Goal: Task Accomplishment & Management: Manage account settings

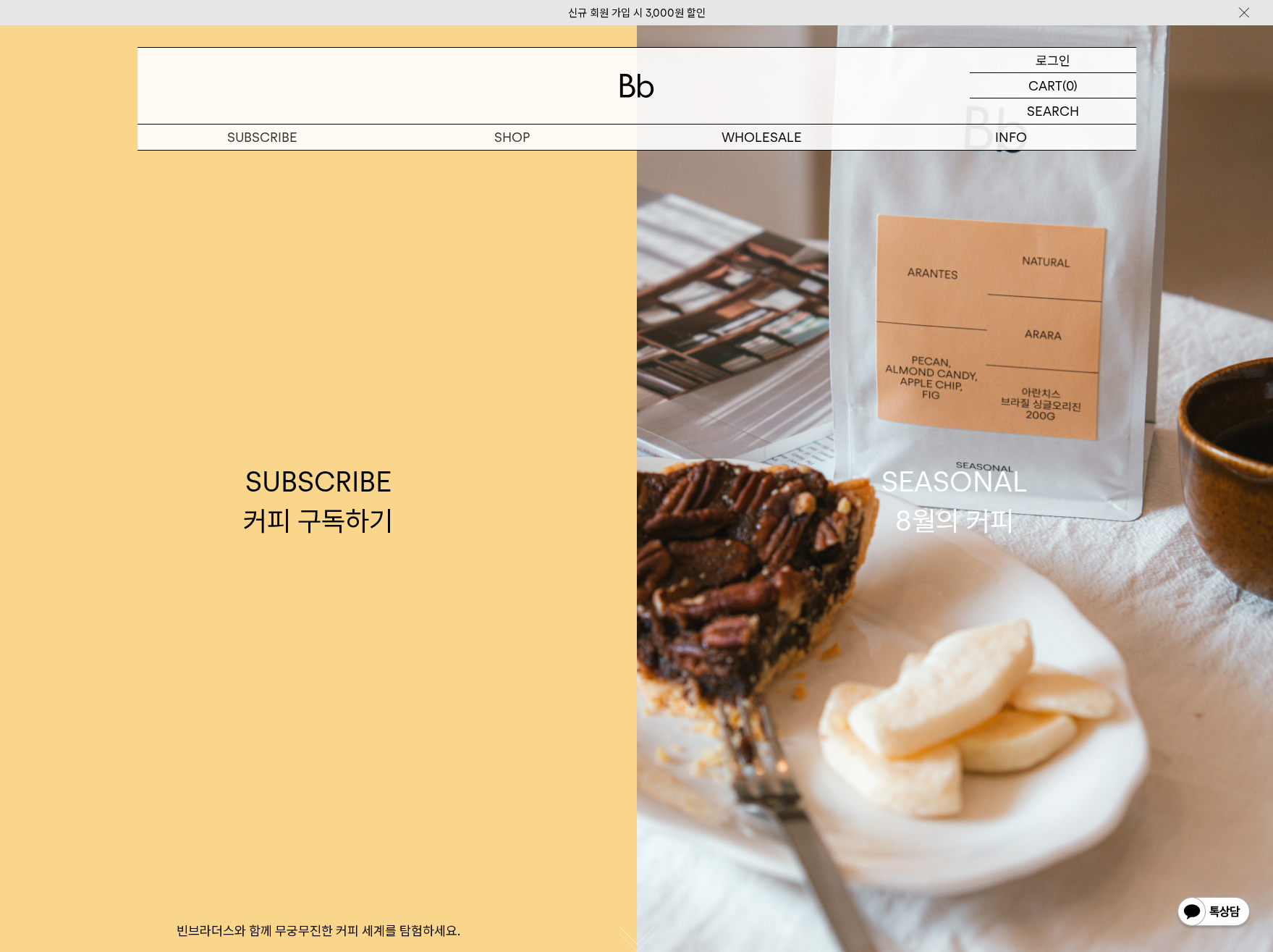
click at [1062, 56] on p "로그인" at bounding box center [1053, 60] width 35 height 25
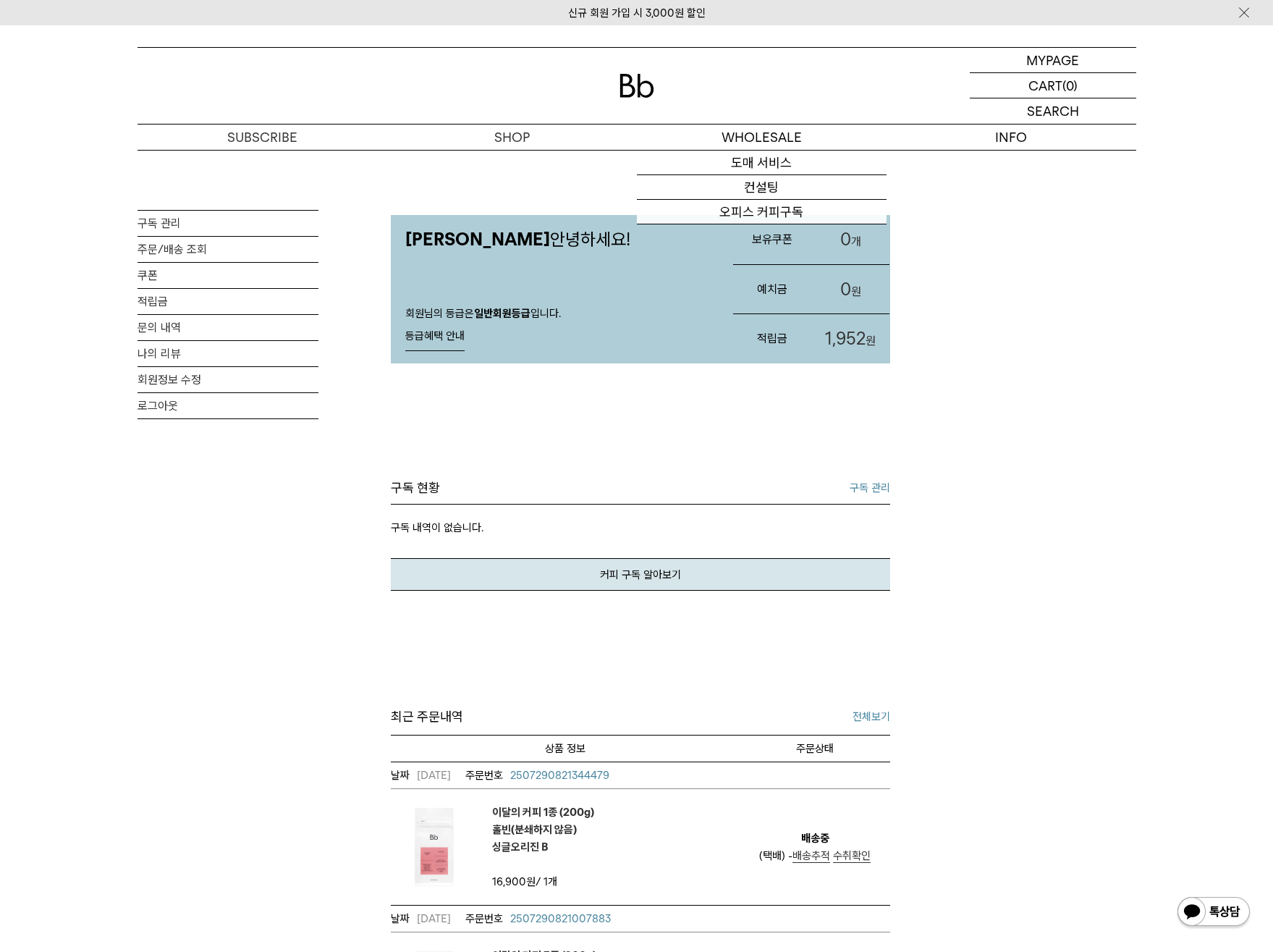
scroll to position [276, 0]
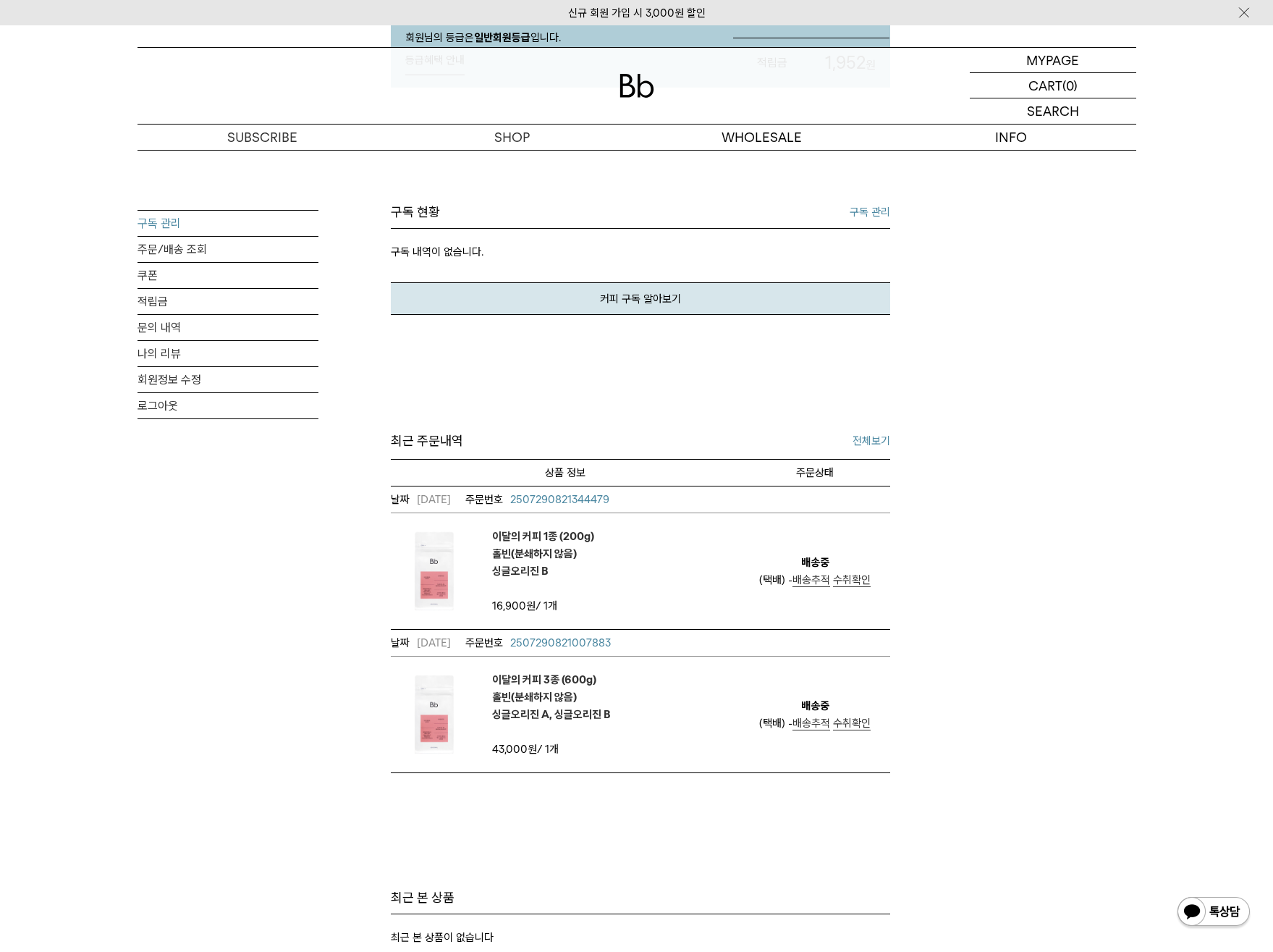
click at [195, 224] on link "구독 관리" at bounding box center [228, 223] width 181 height 25
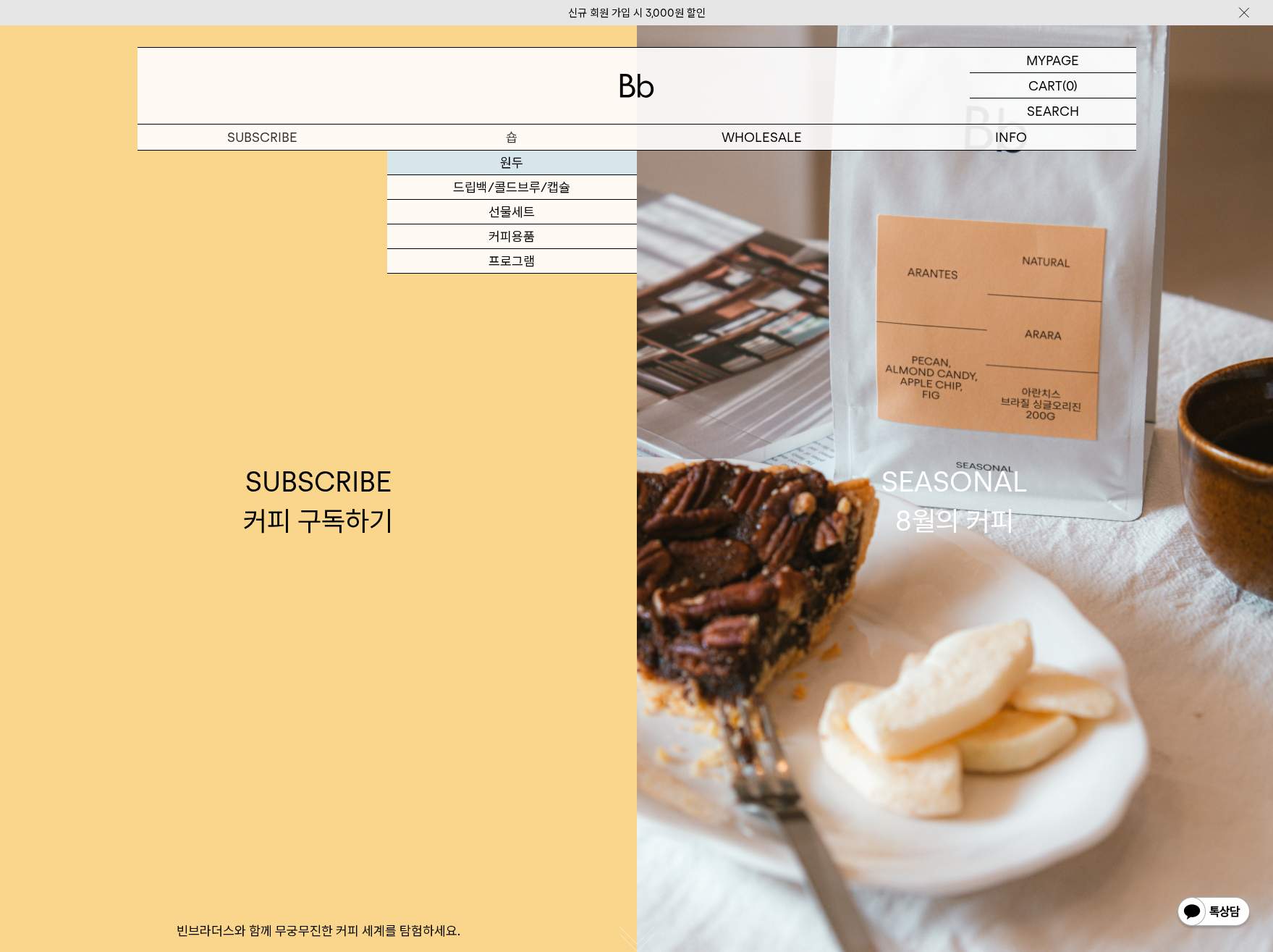
click at [517, 164] on link "원두" at bounding box center [512, 162] width 249 height 25
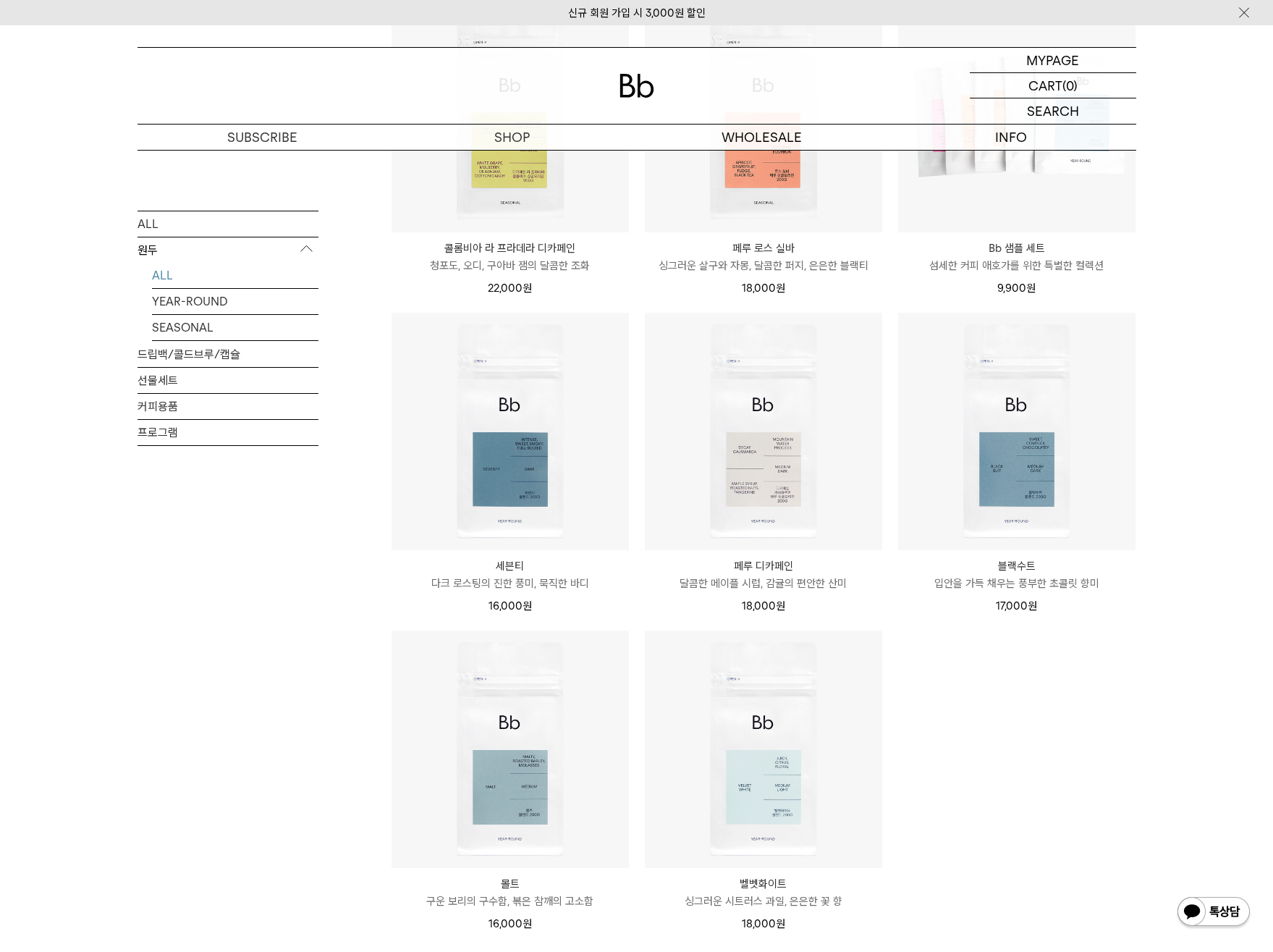
scroll to position [281, 0]
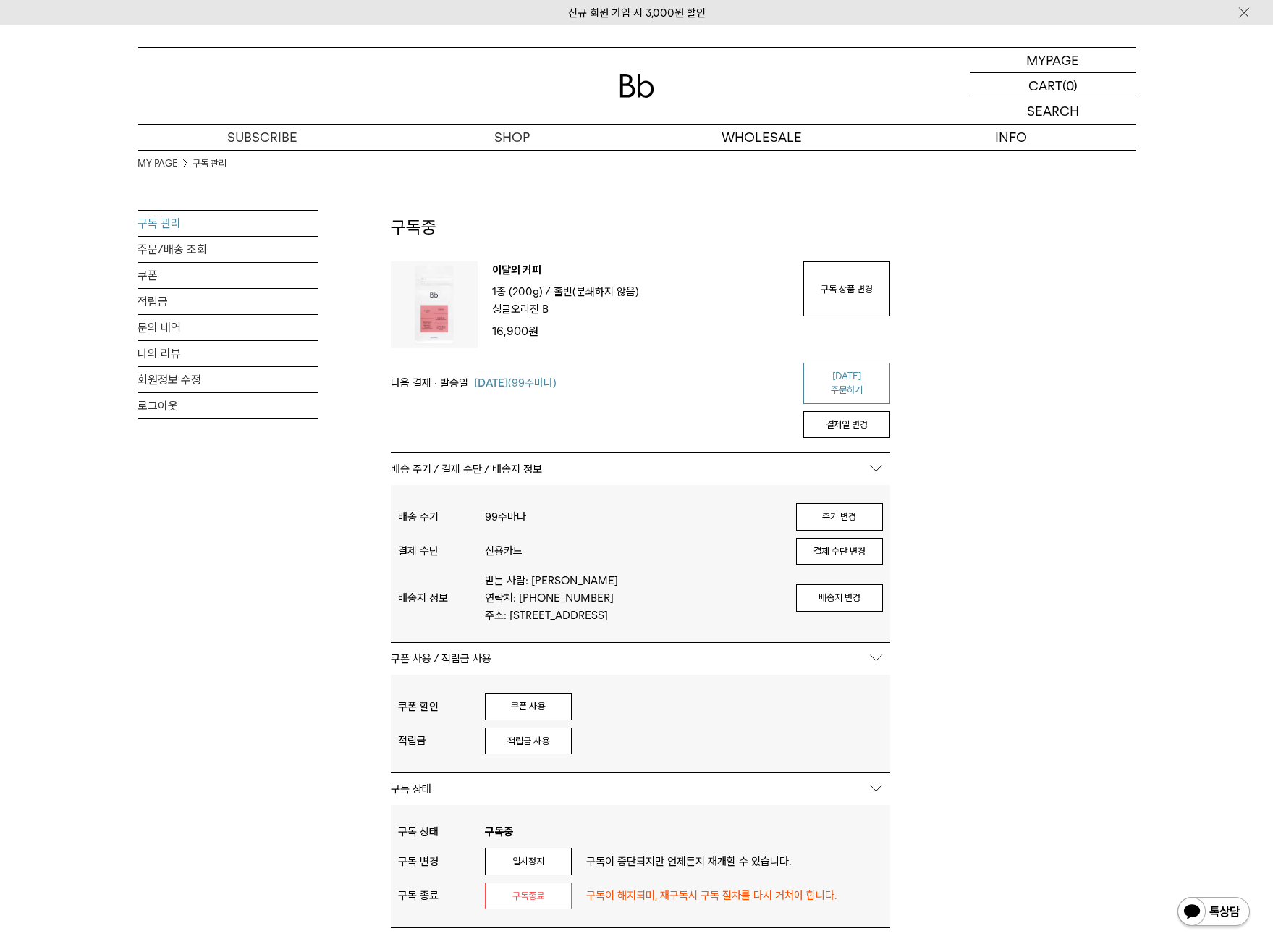
click at [842, 375] on link "오늘 주문하기" at bounding box center [847, 383] width 87 height 41
click at [852, 309] on link "구독 상품 변경" at bounding box center [847, 289] width 87 height 55
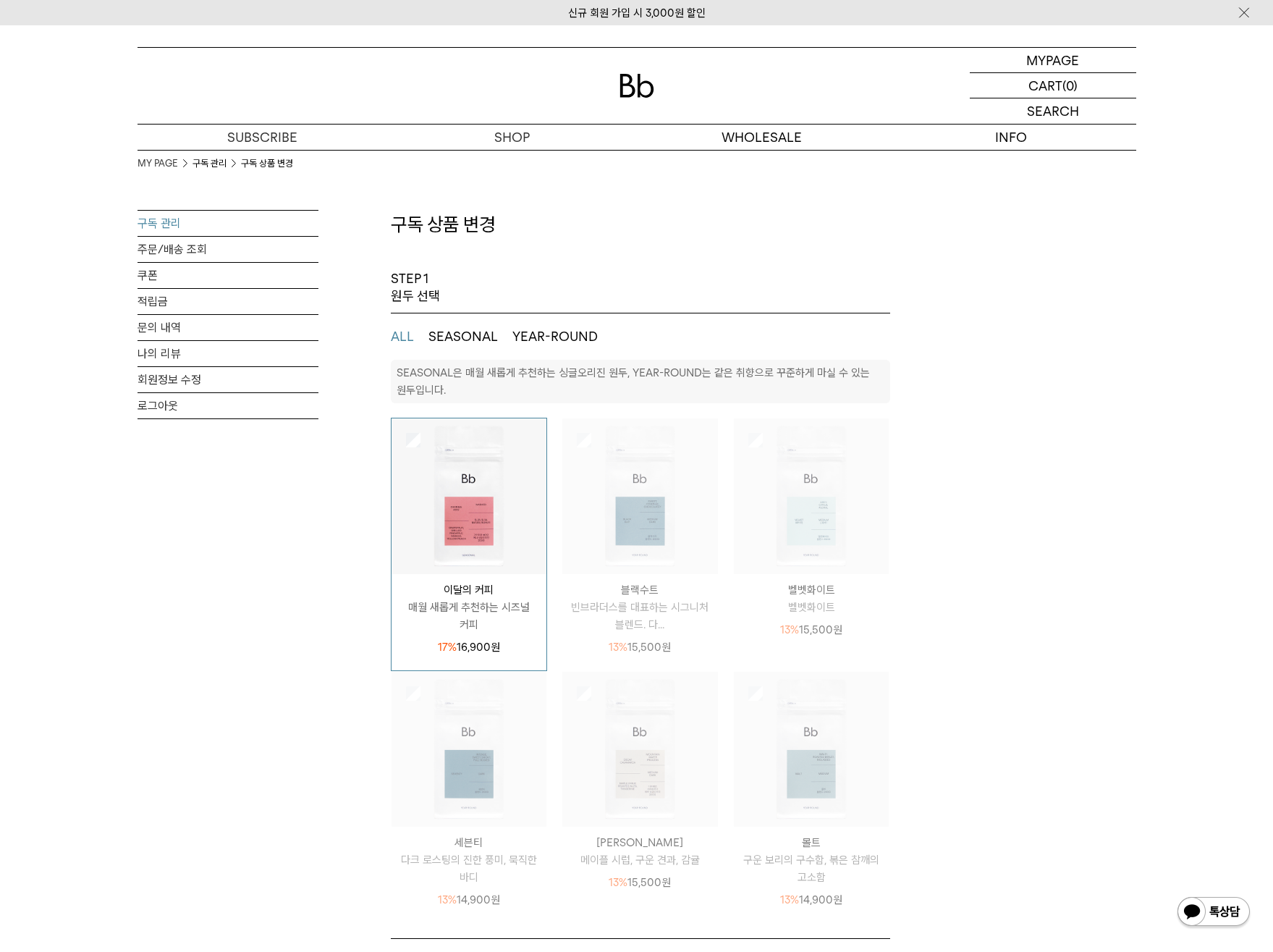
select select "**"
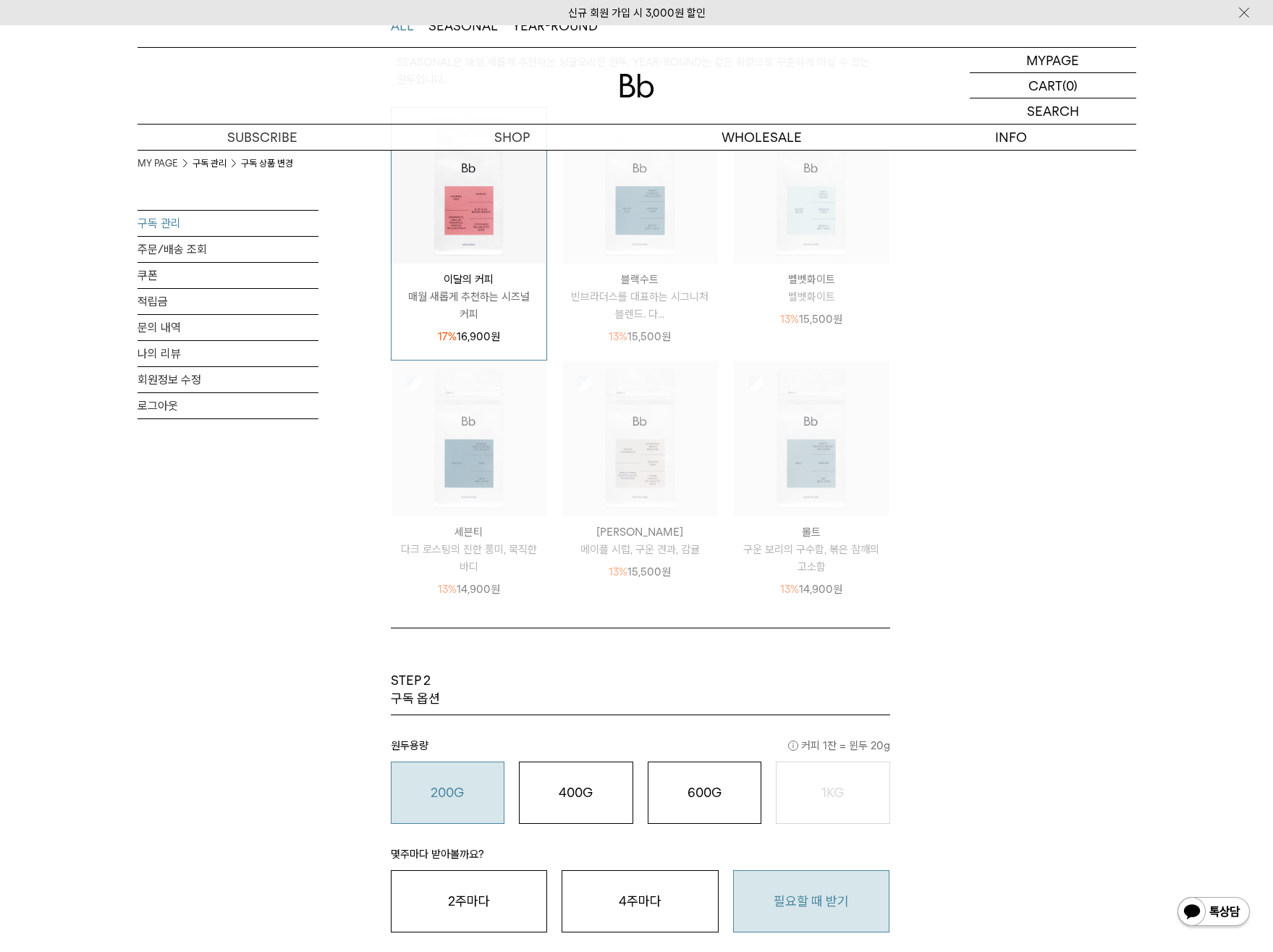
scroll to position [621, 0]
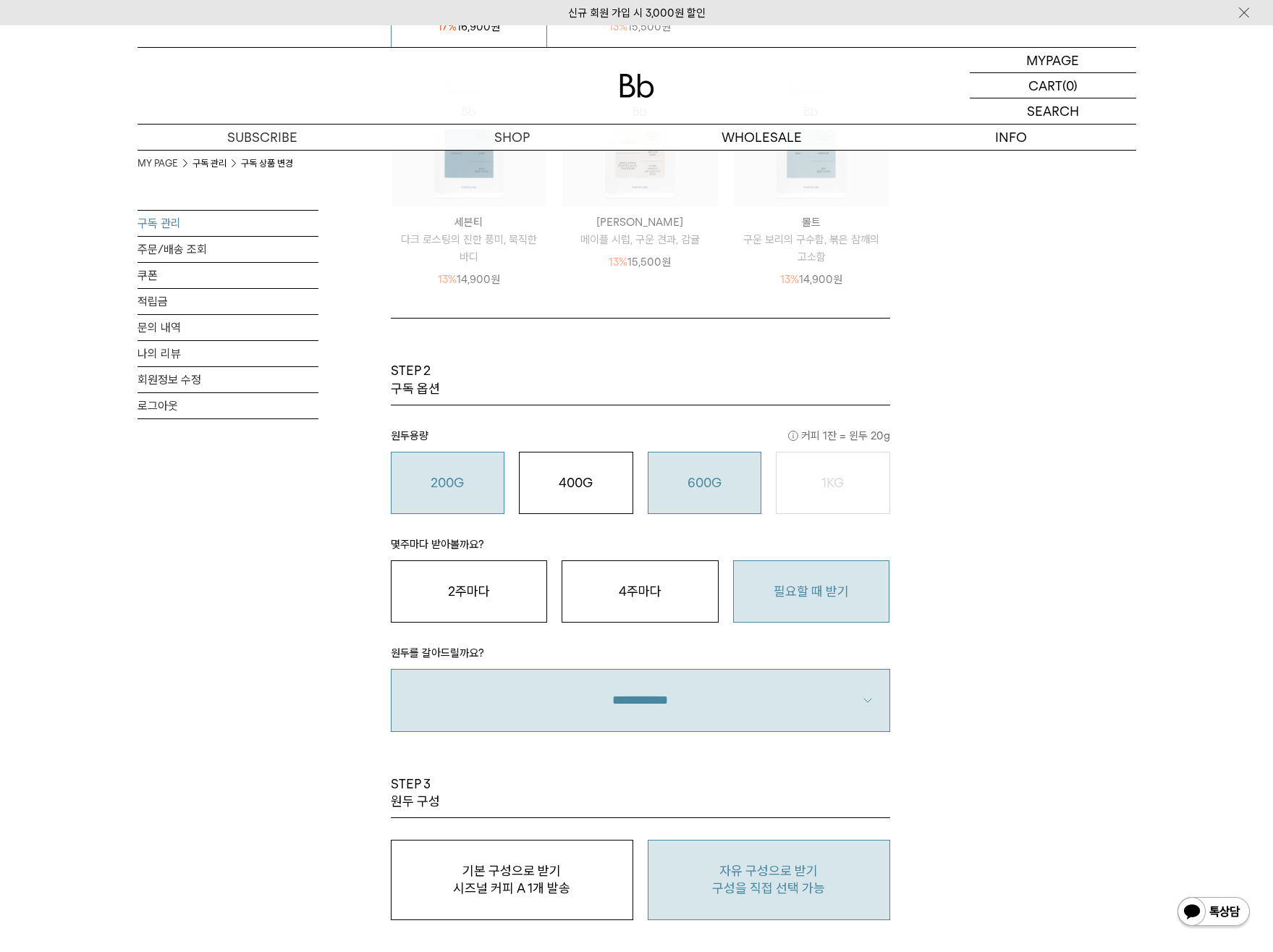
click at [710, 490] on div "600G 43,000 원" at bounding box center [705, 482] width 98 height 17
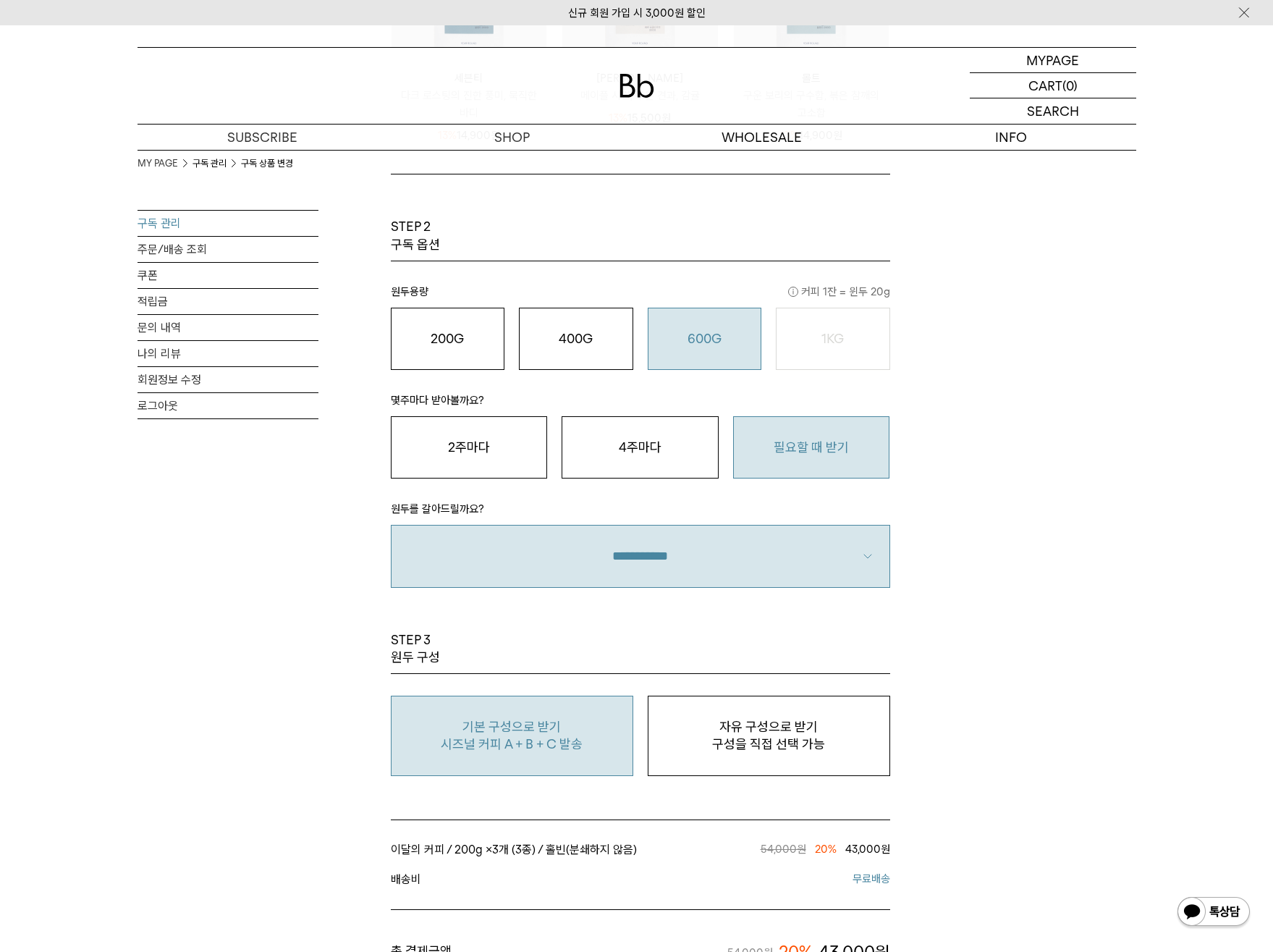
scroll to position [1110, 0]
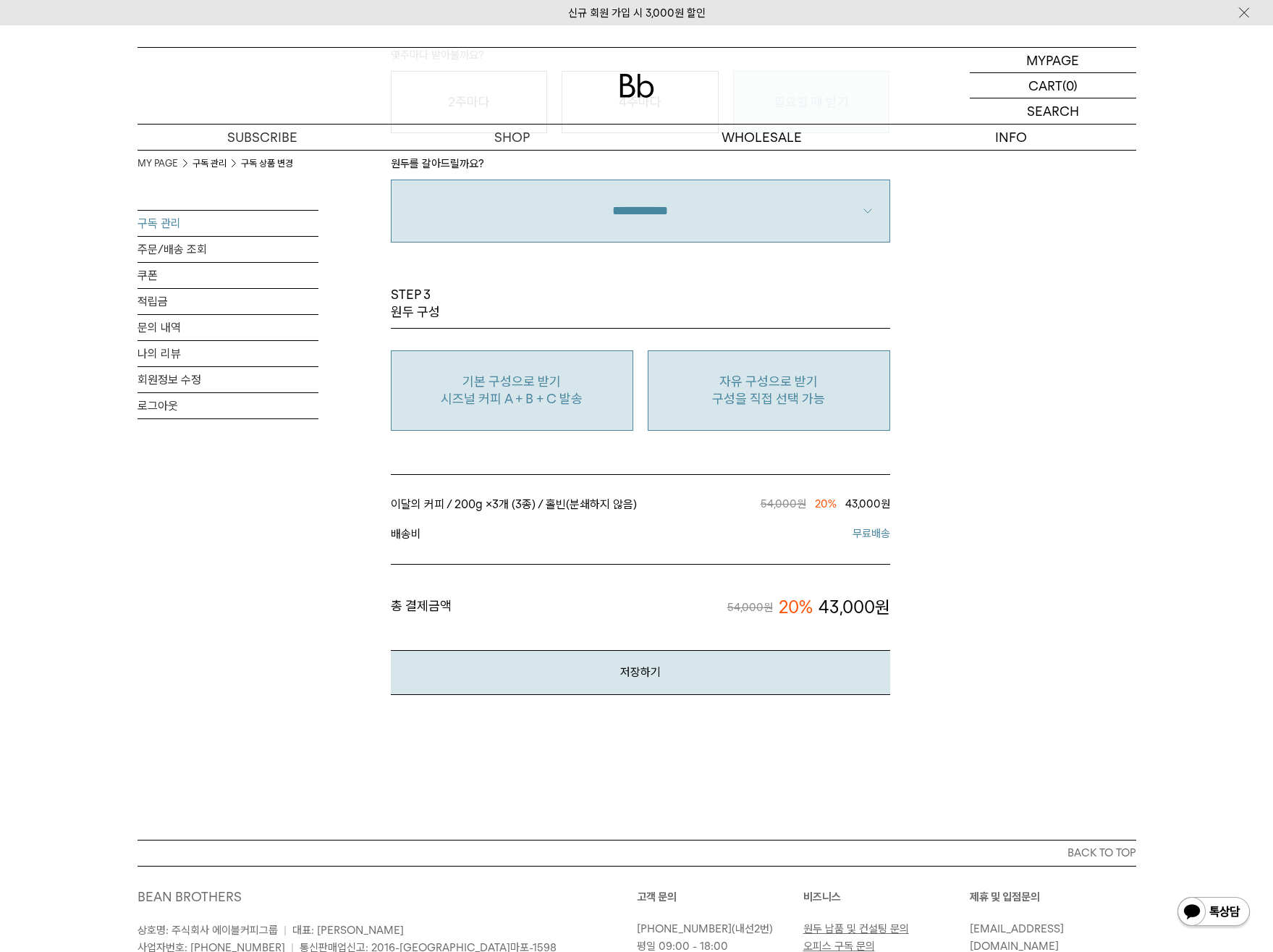
click at [755, 380] on p "자유 구성으로 받기" at bounding box center [769, 381] width 227 height 17
type input "*"
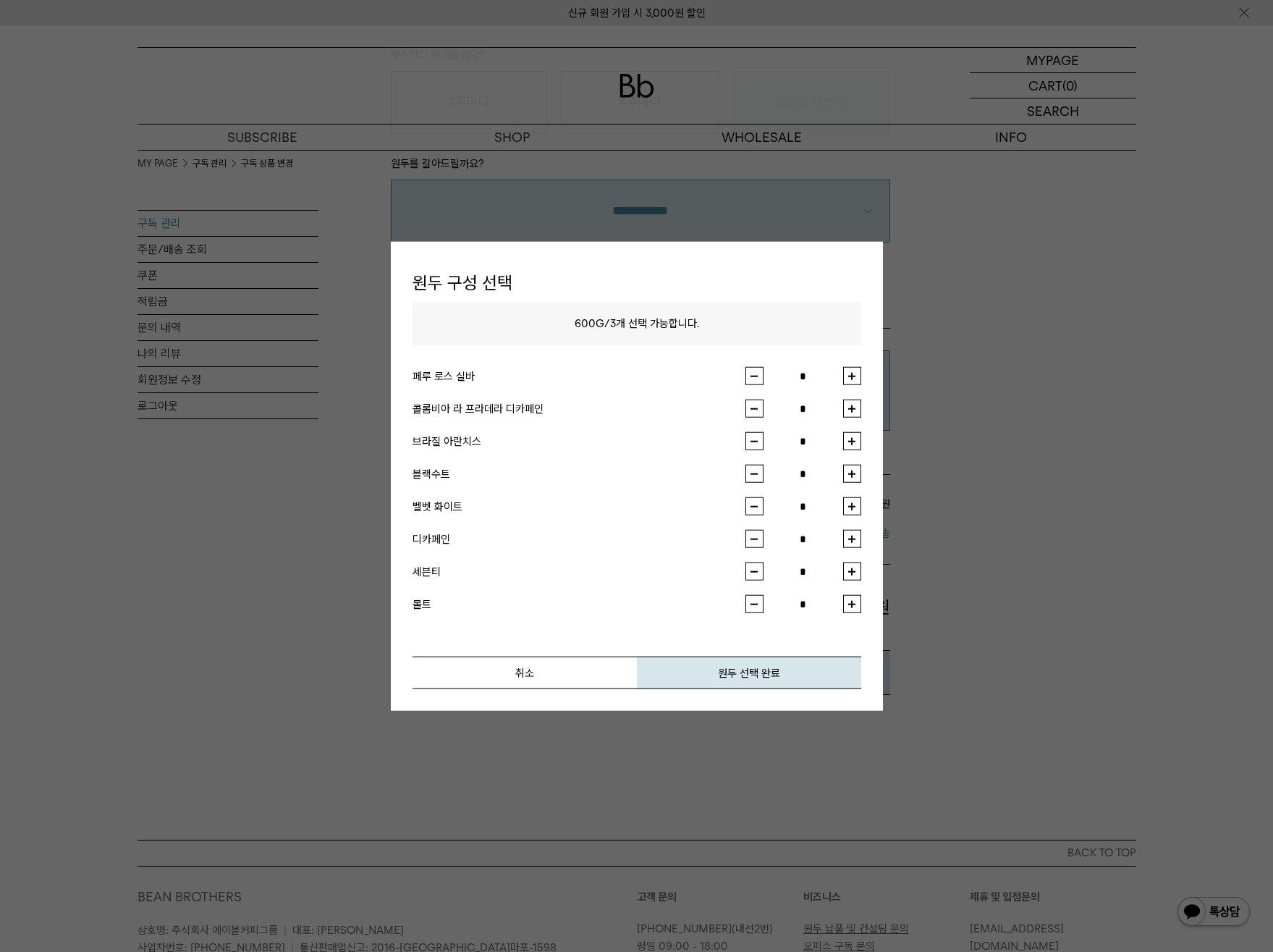
click at [860, 443] on button "button" at bounding box center [852, 441] width 18 height 18
click at [762, 448] on button "button" at bounding box center [754, 441] width 18 height 18
click at [761, 447] on button "button" at bounding box center [754, 441] width 18 height 18
type input "*"
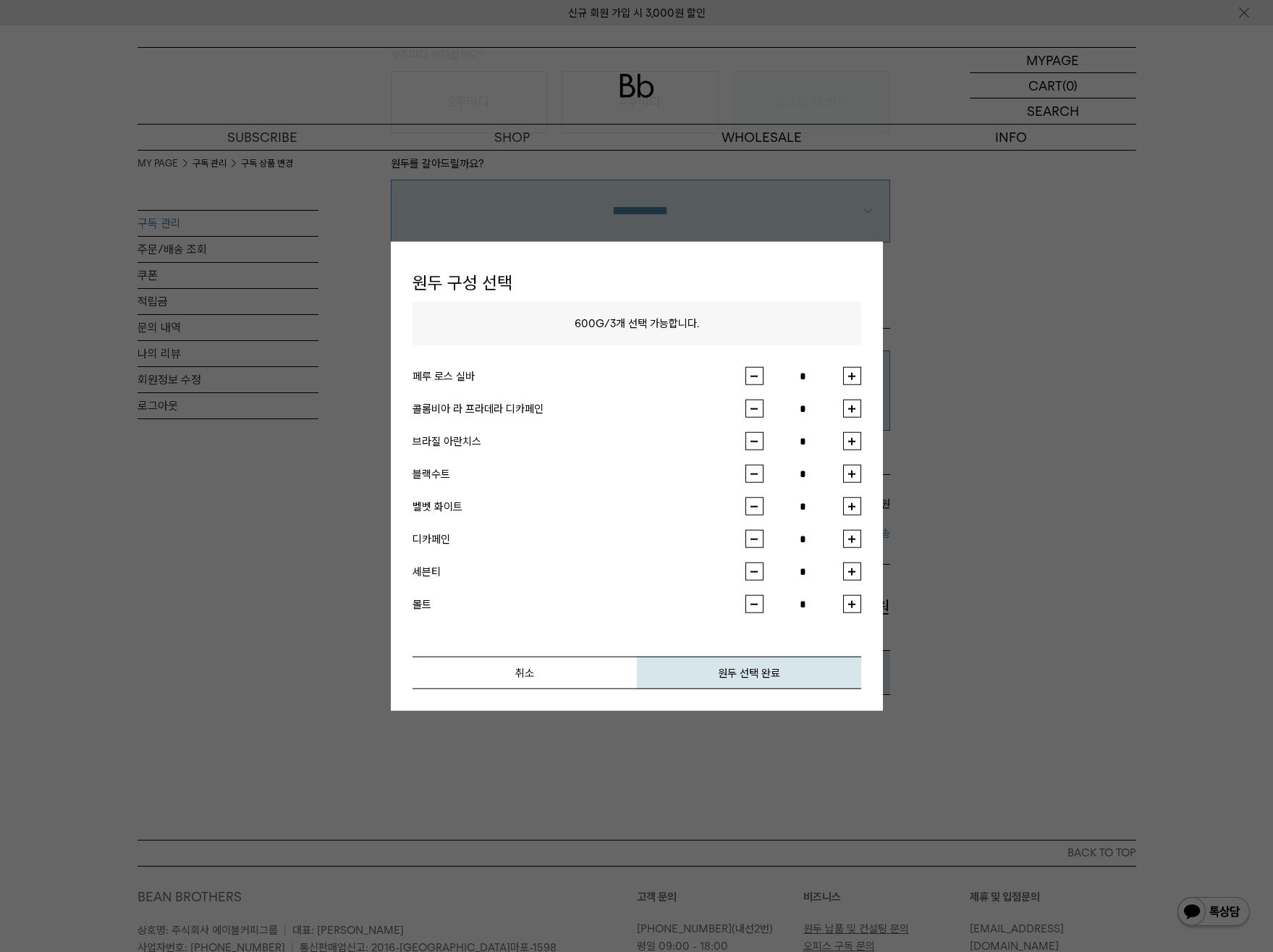
click at [852, 374] on button "button" at bounding box center [852, 375] width 18 height 18
type input "*"
click at [859, 442] on button "button" at bounding box center [852, 441] width 18 height 18
type input "*"
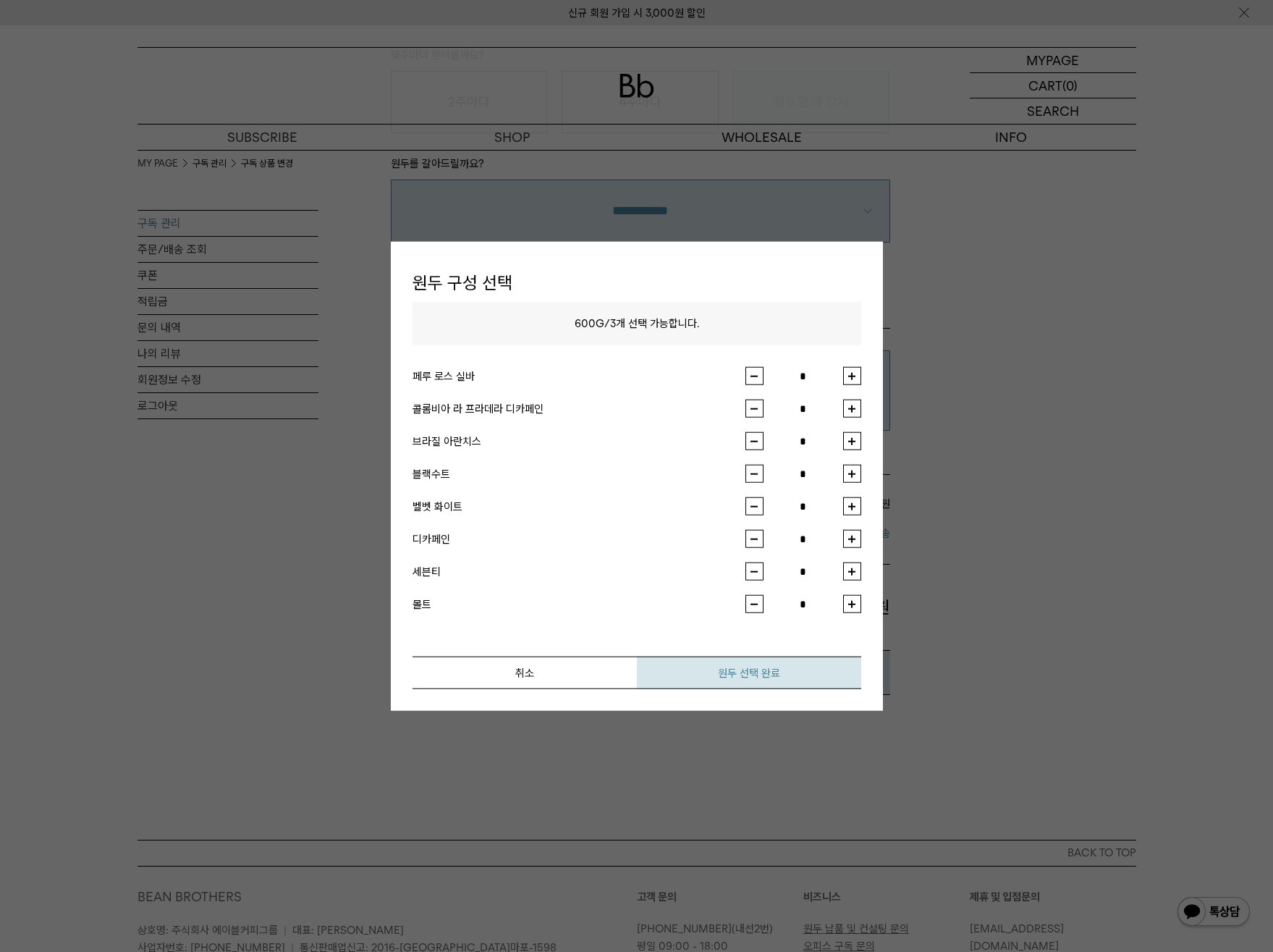
click at [836, 671] on button "원두 선택 완료" at bounding box center [749, 673] width 224 height 33
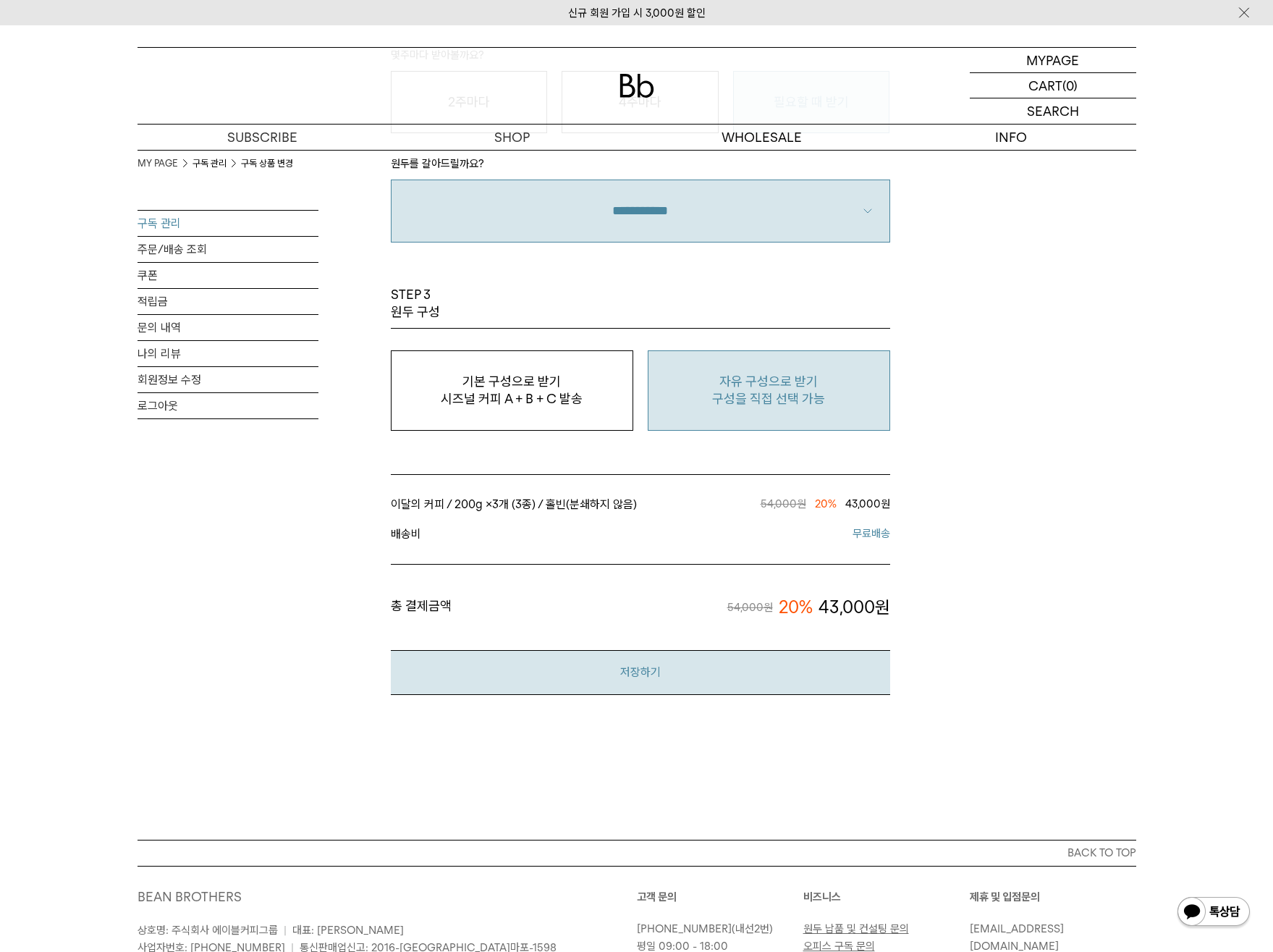
click at [680, 676] on button "저장하기" at bounding box center [640, 671] width 500 height 44
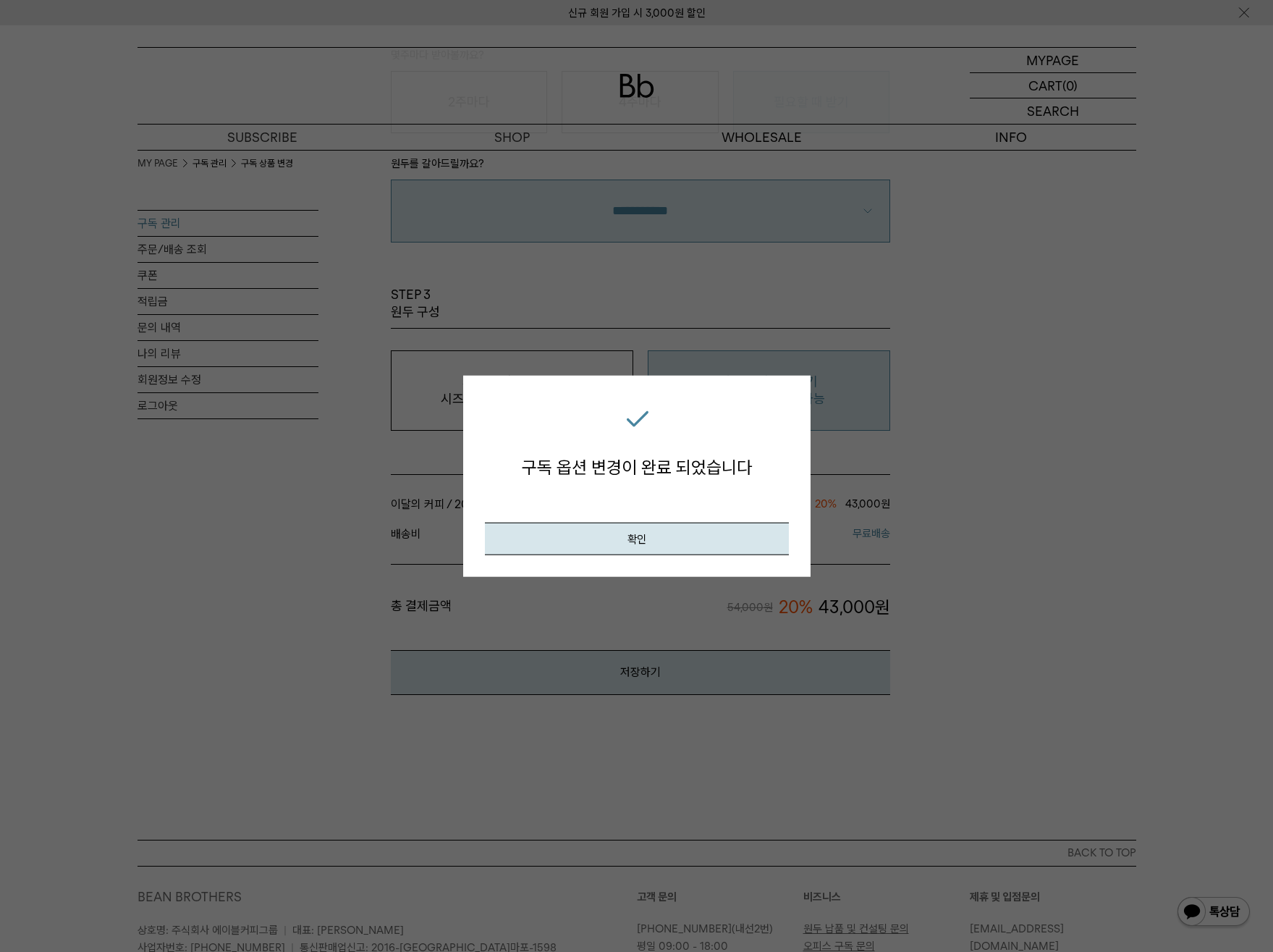
click at [677, 517] on div "확인" at bounding box center [637, 517] width 304 height 76
click at [669, 536] on button "확인" at bounding box center [637, 539] width 304 height 33
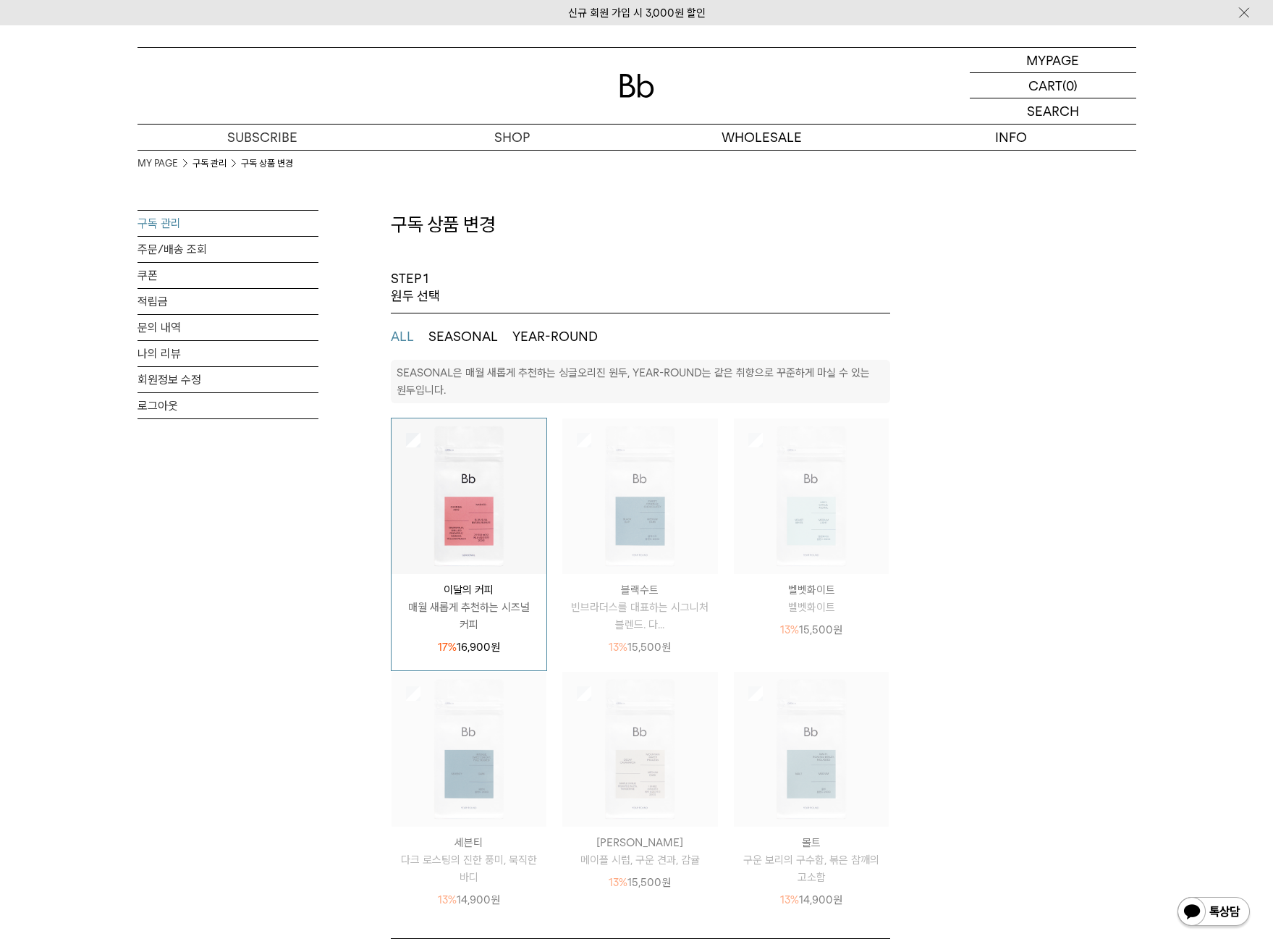
select select "**"
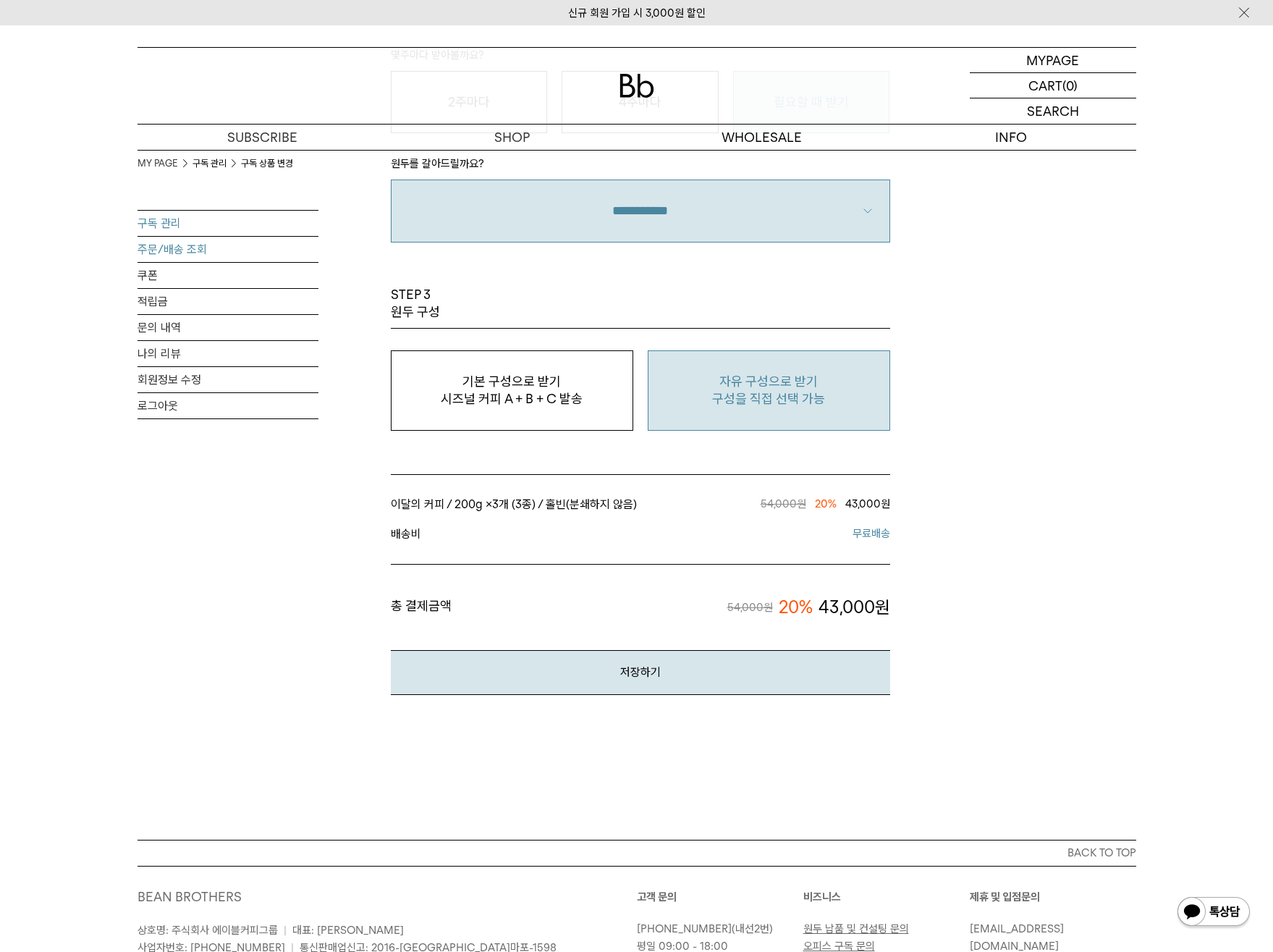
click at [151, 236] on link "주문/배송 조회" at bounding box center [228, 249] width 181 height 25
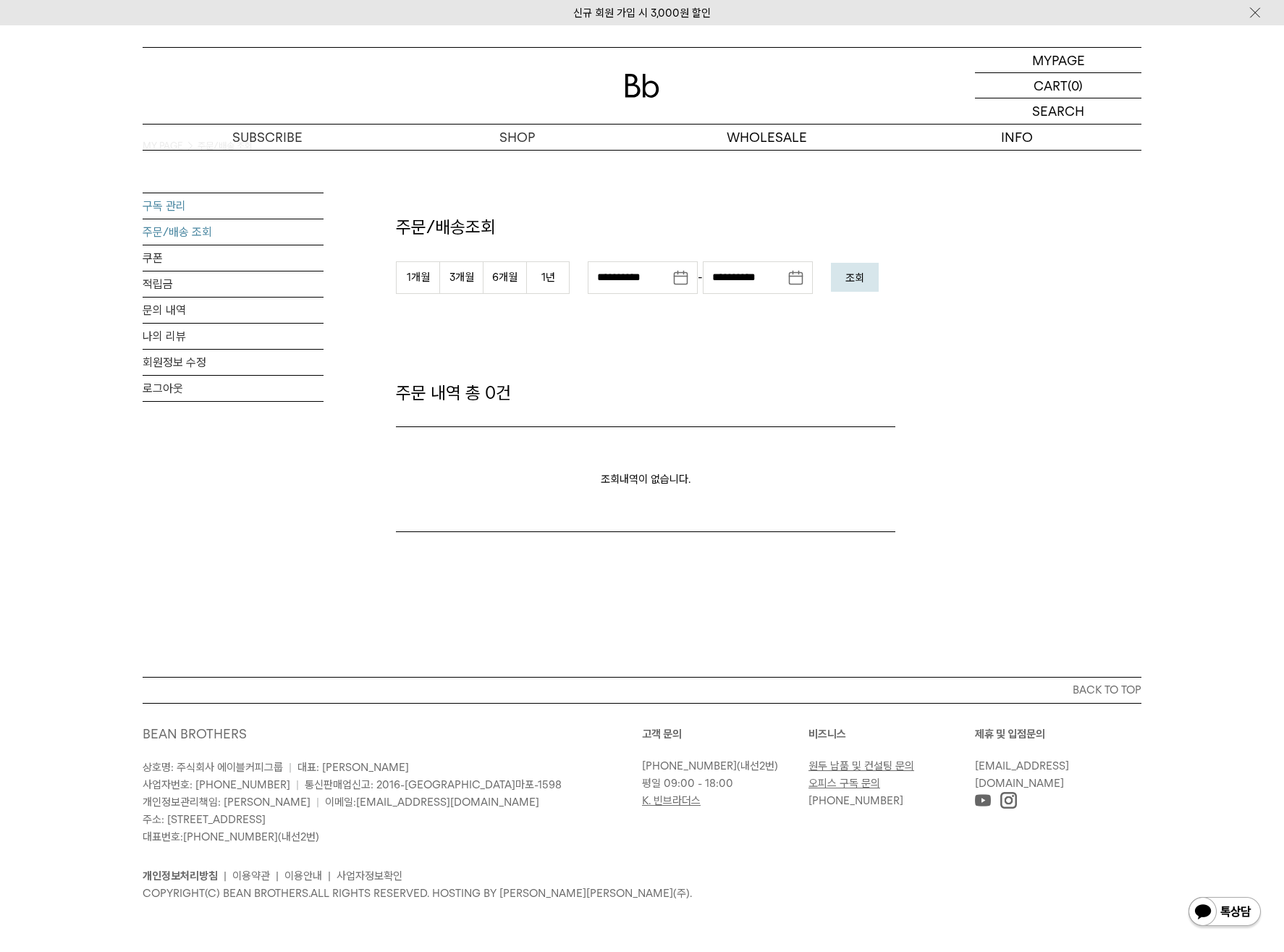
click at [205, 205] on link "구독 관리" at bounding box center [233, 205] width 181 height 25
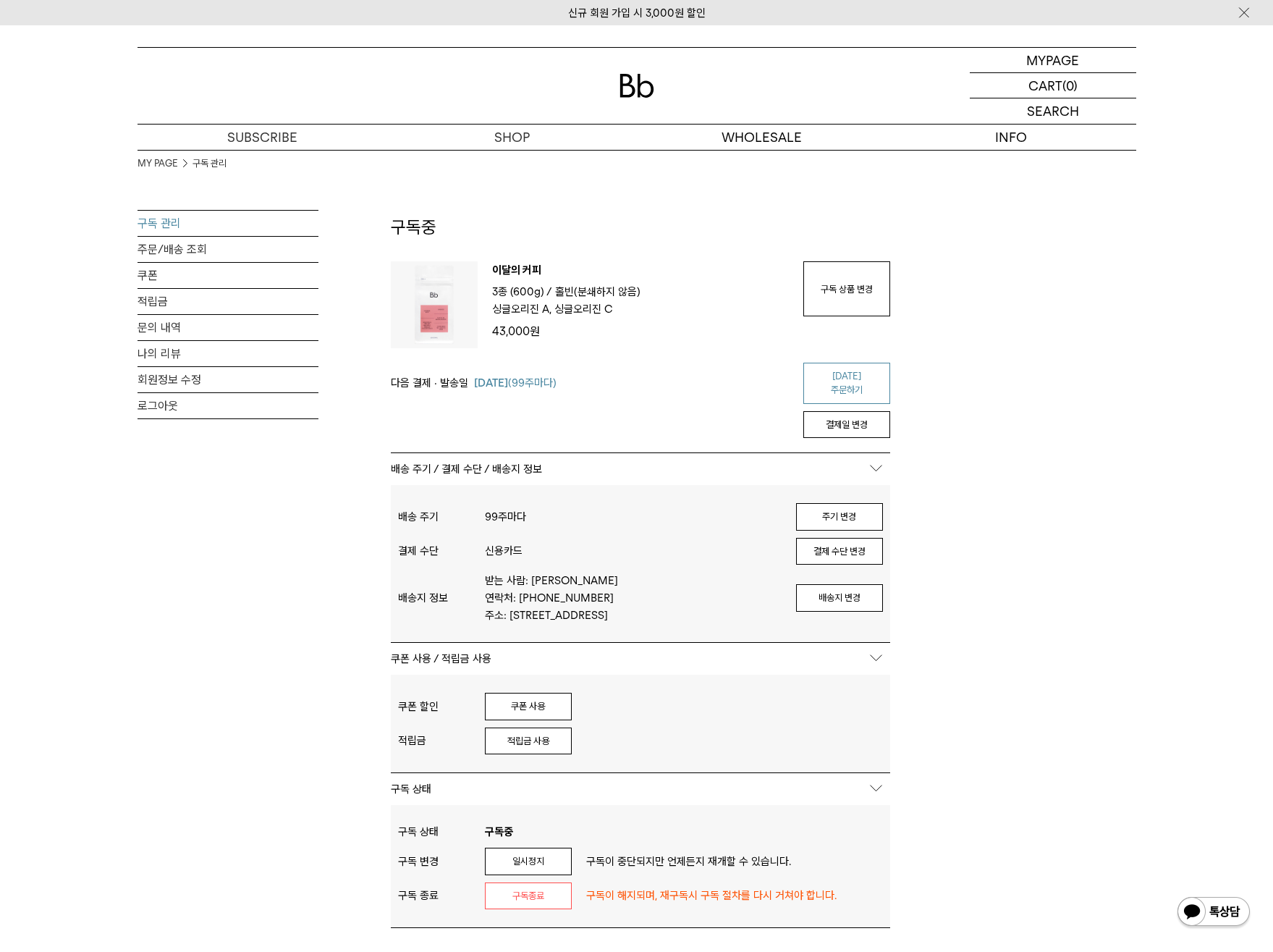
click at [841, 368] on link "오늘 주문하기" at bounding box center [847, 383] width 87 height 41
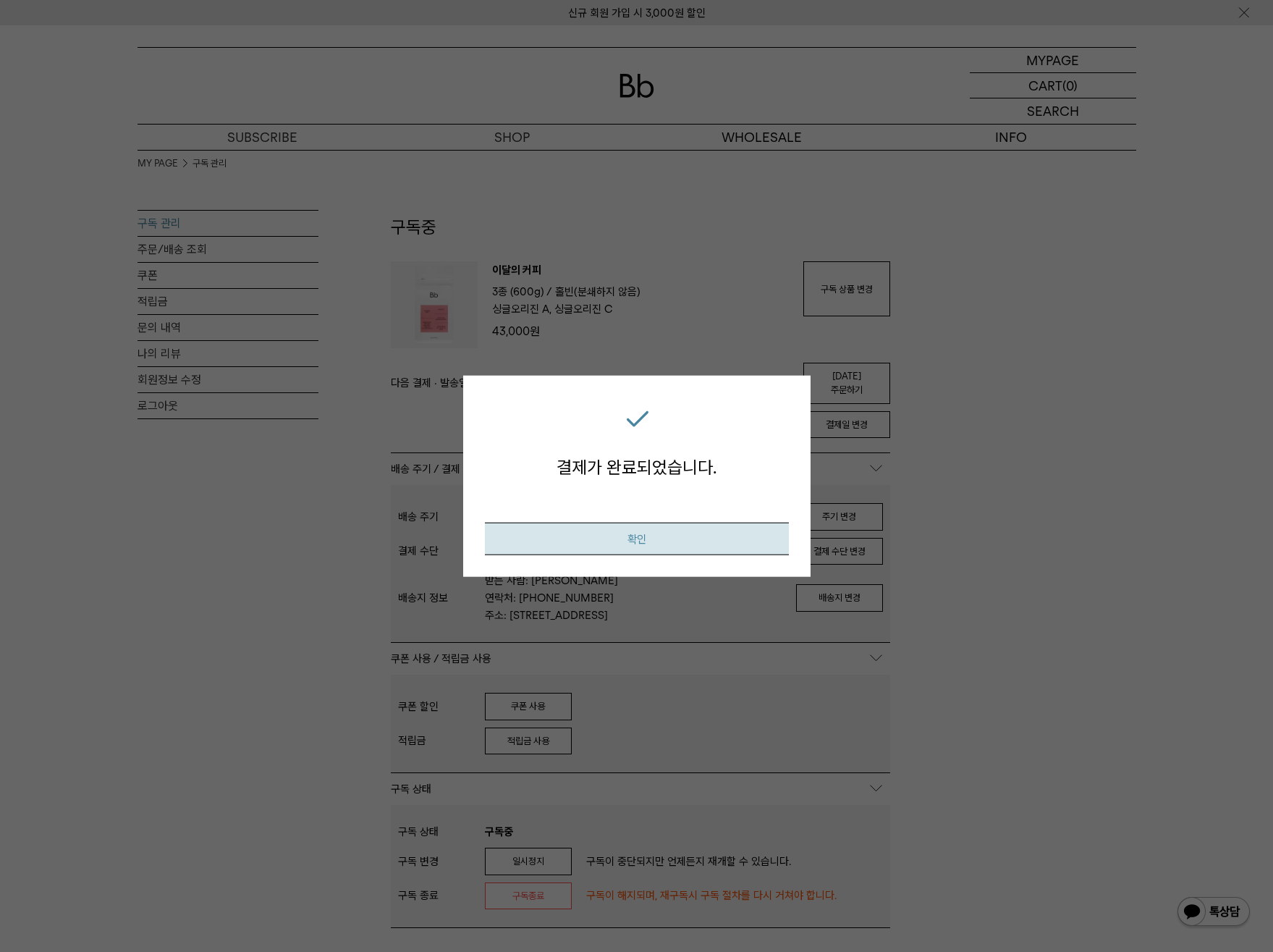
click at [677, 541] on button "확인" at bounding box center [637, 539] width 304 height 33
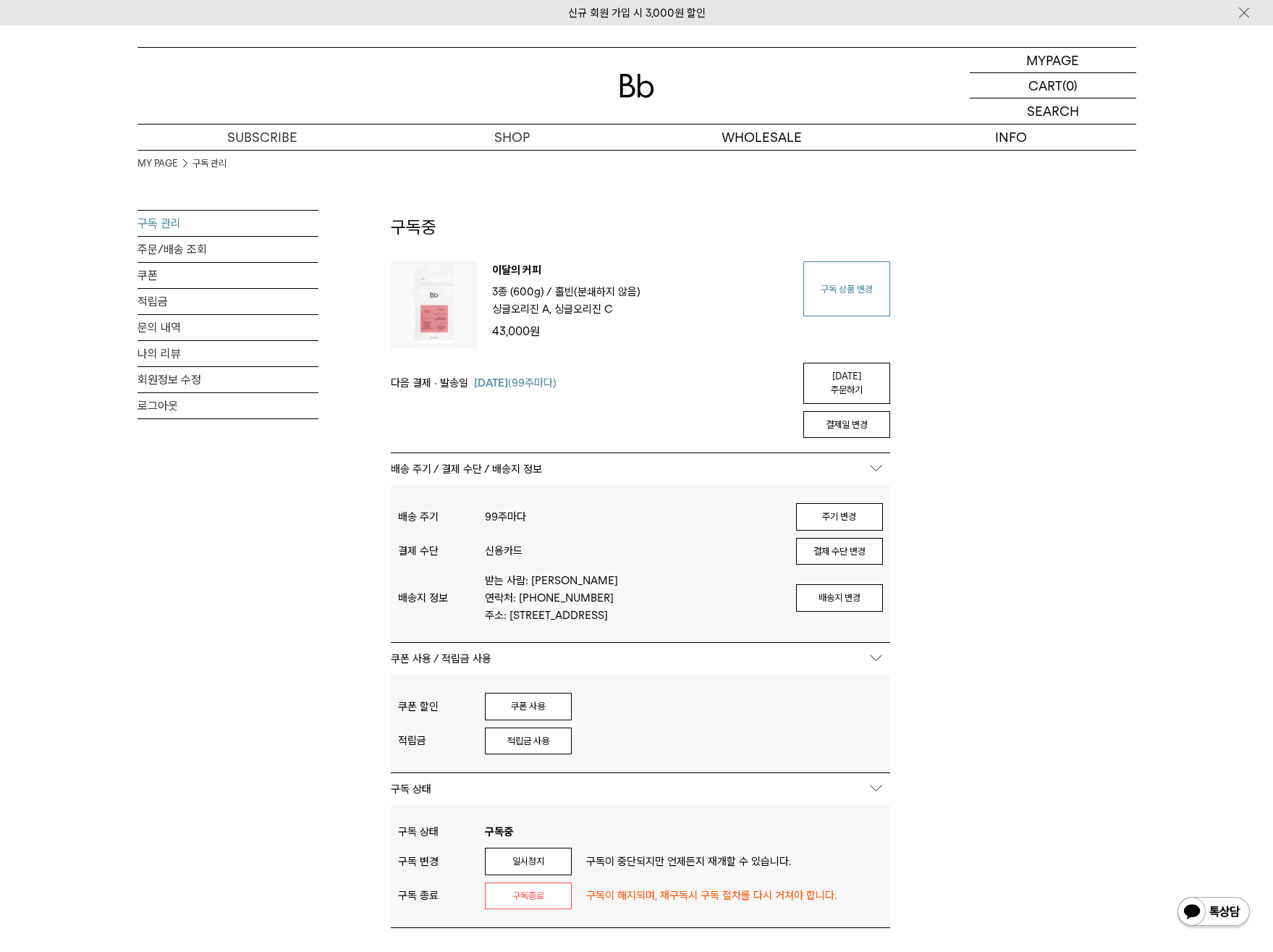
click at [868, 289] on link "구독 상품 변경" at bounding box center [847, 289] width 87 height 55
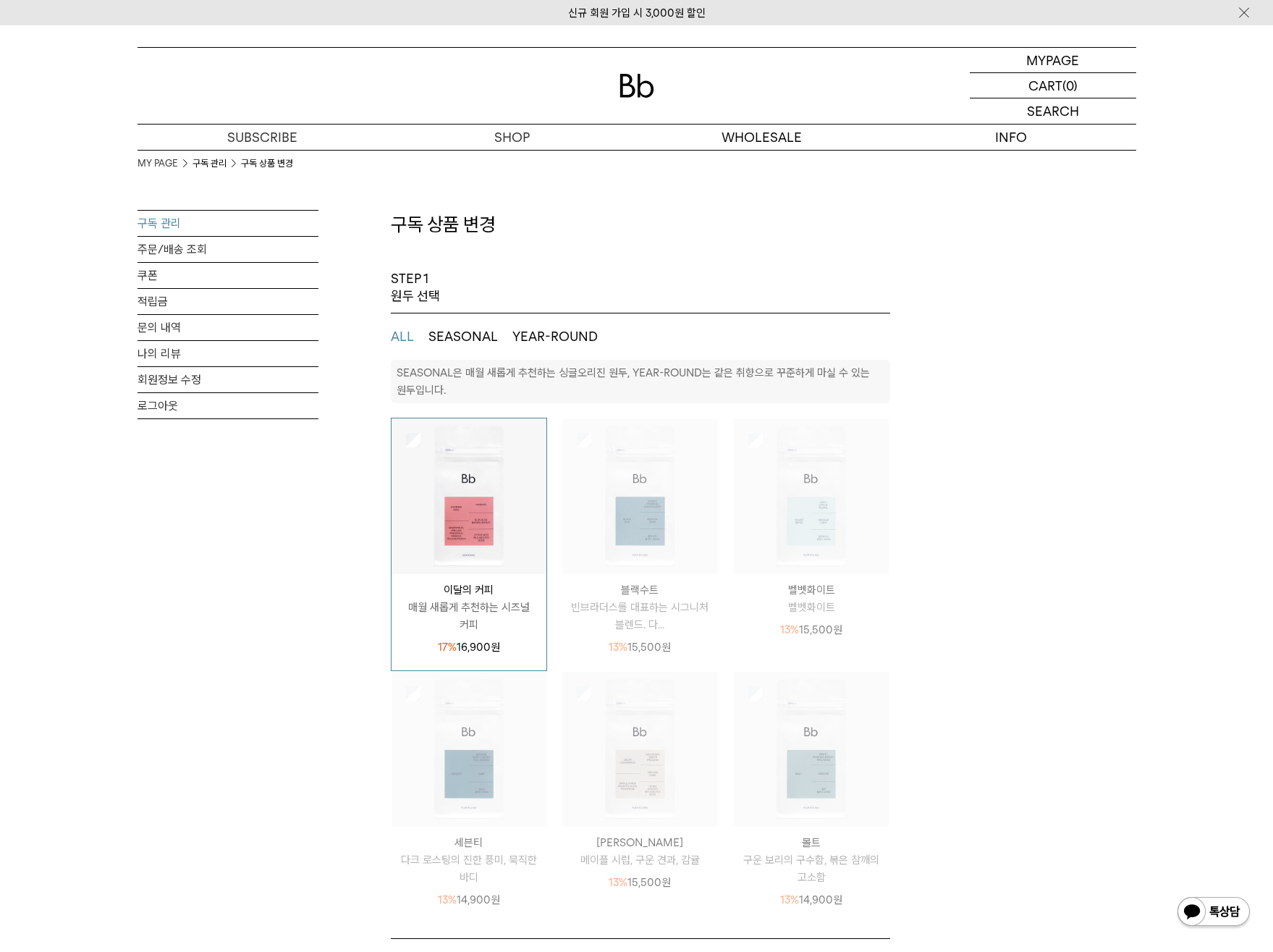
select select "**"
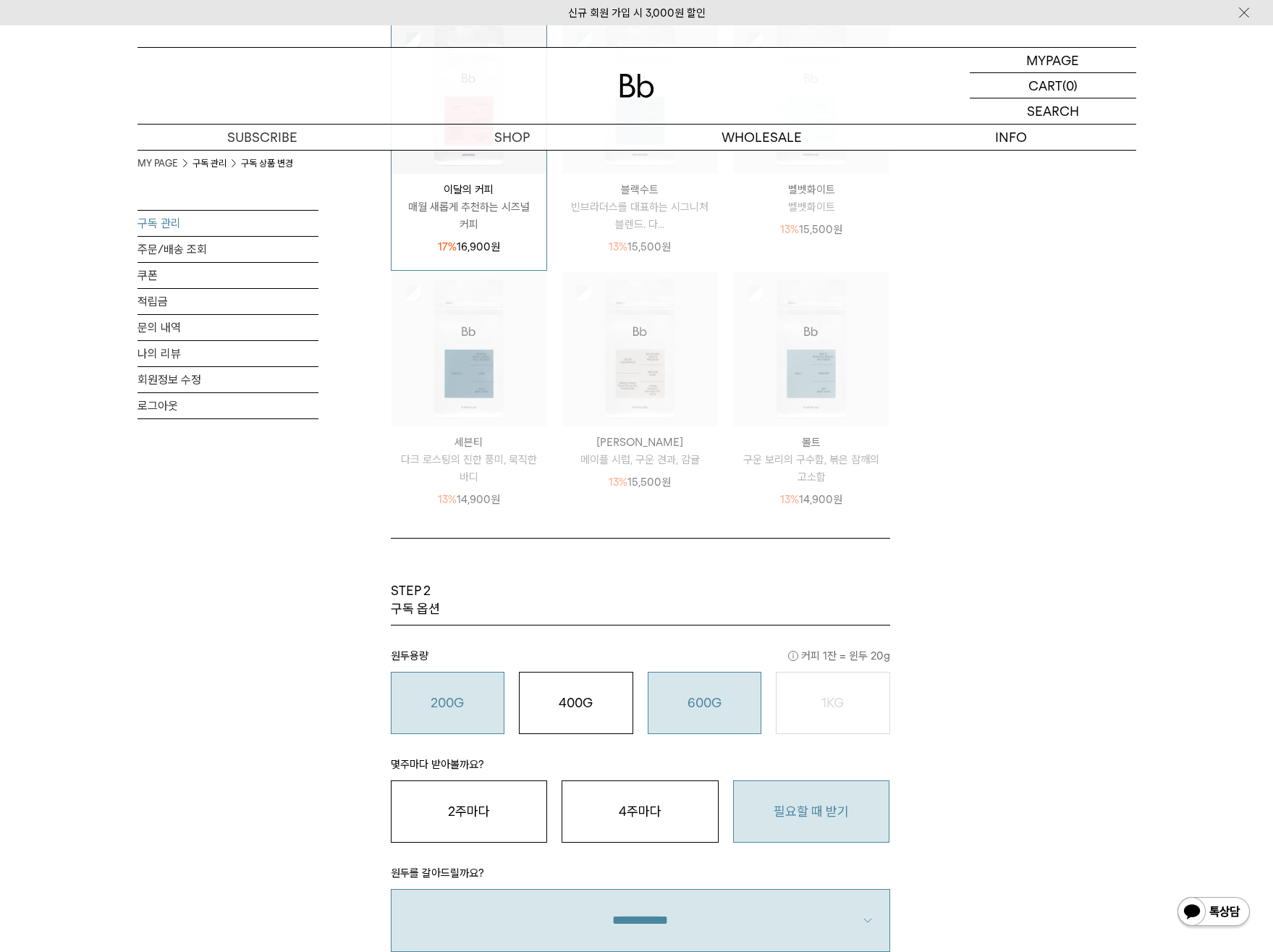
click at [451, 725] on button "200G 16,900 원" at bounding box center [448, 703] width 115 height 62
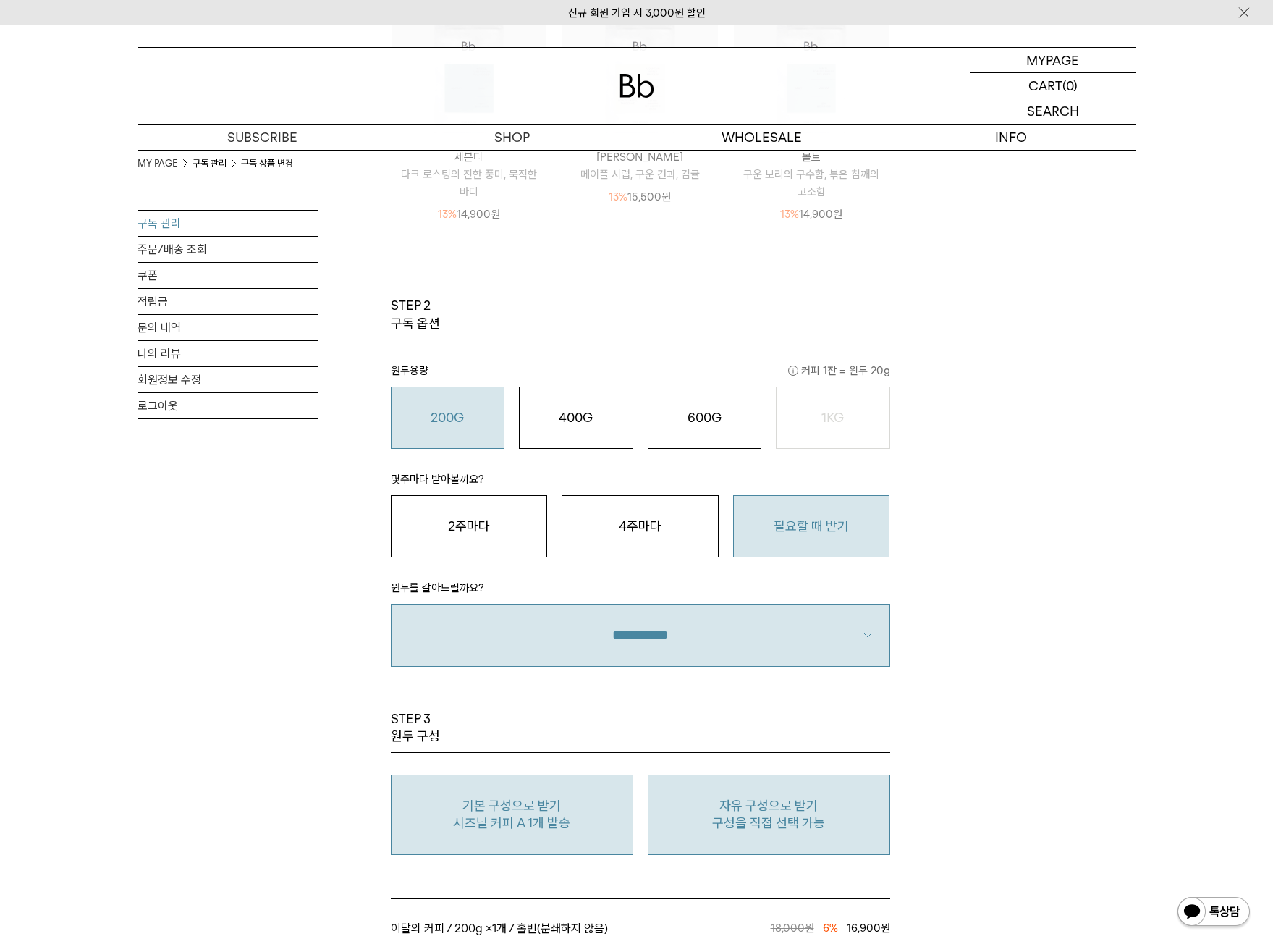
click at [819, 819] on p "구성을 직접 선택 가능" at bounding box center [769, 823] width 227 height 17
type input "*"
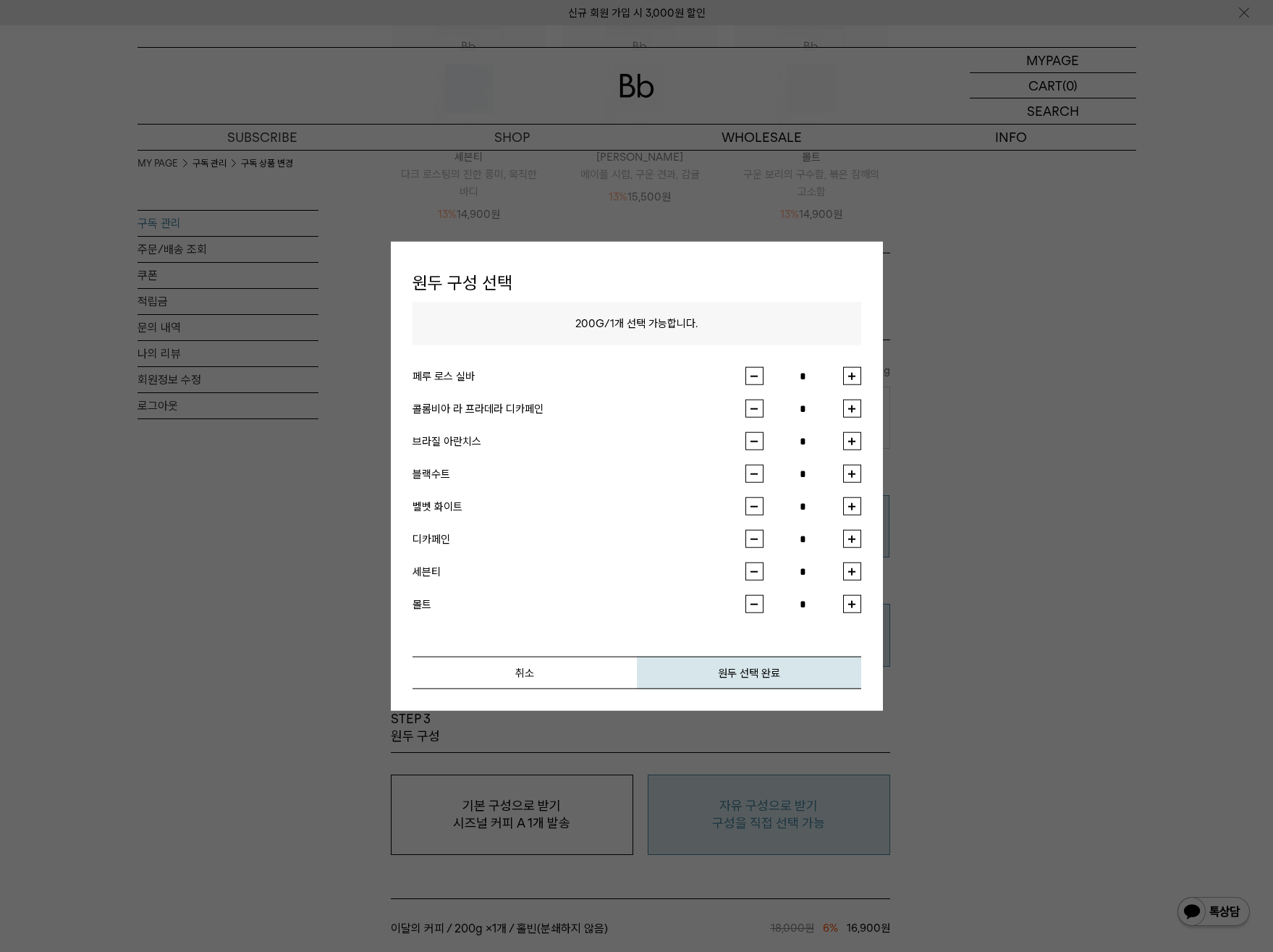
click at [845, 443] on button "button" at bounding box center [852, 441] width 18 height 18
type input "*"
click at [726, 667] on button "원두 선택 완료" at bounding box center [749, 673] width 224 height 33
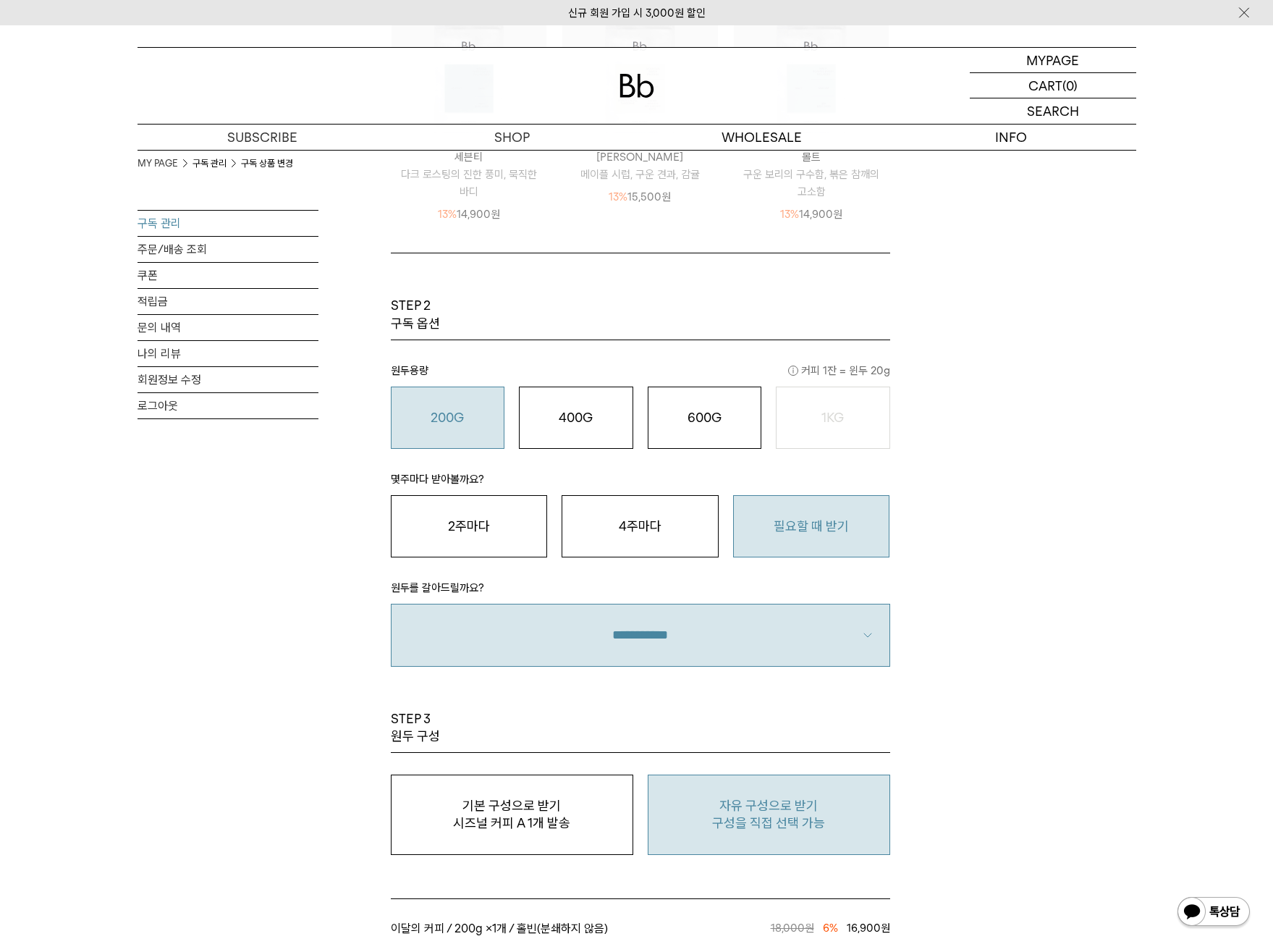
scroll to position [995, 0]
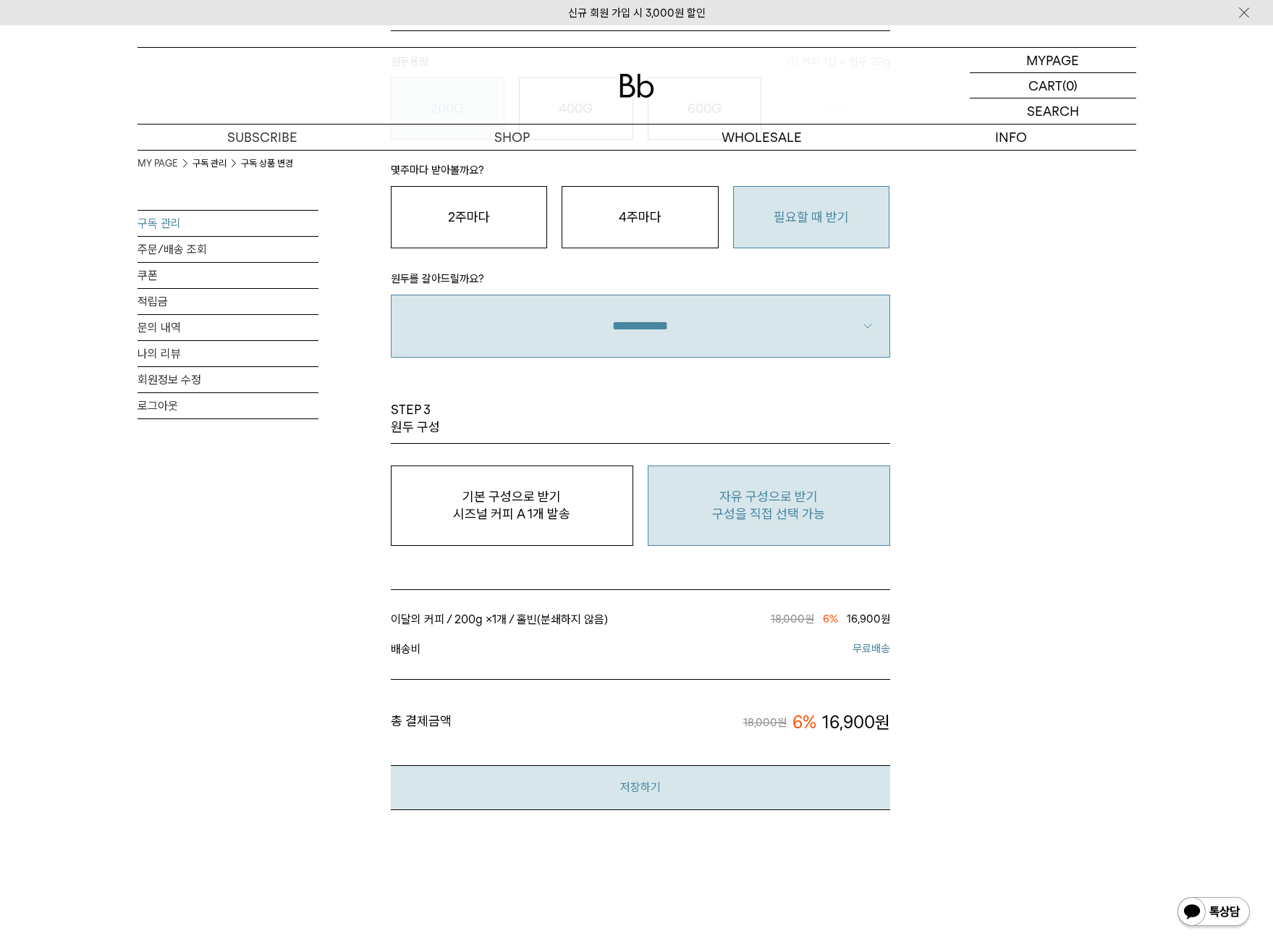
click at [685, 791] on button "저장하기" at bounding box center [640, 787] width 500 height 44
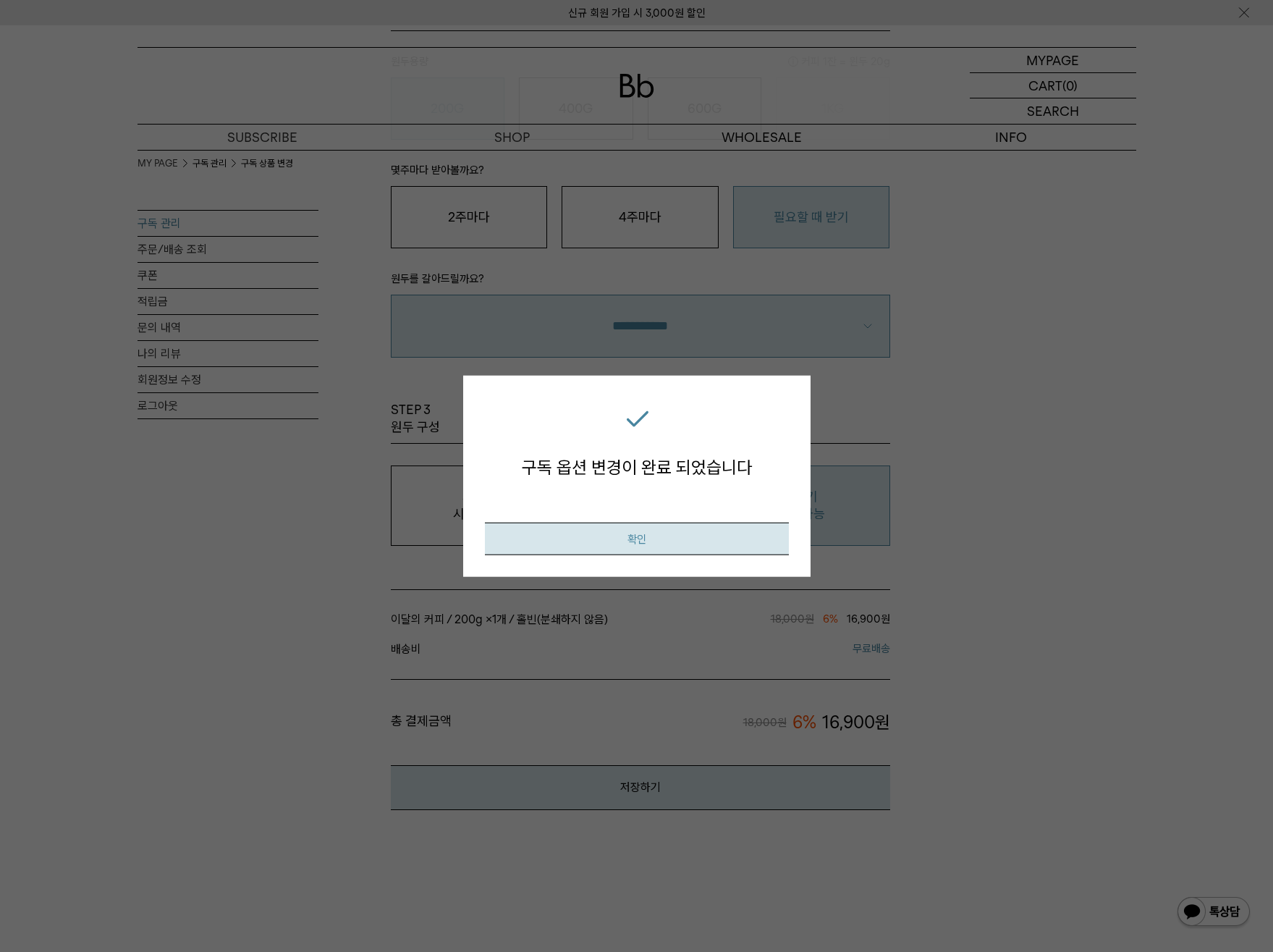
click at [690, 528] on button "확인" at bounding box center [637, 539] width 304 height 33
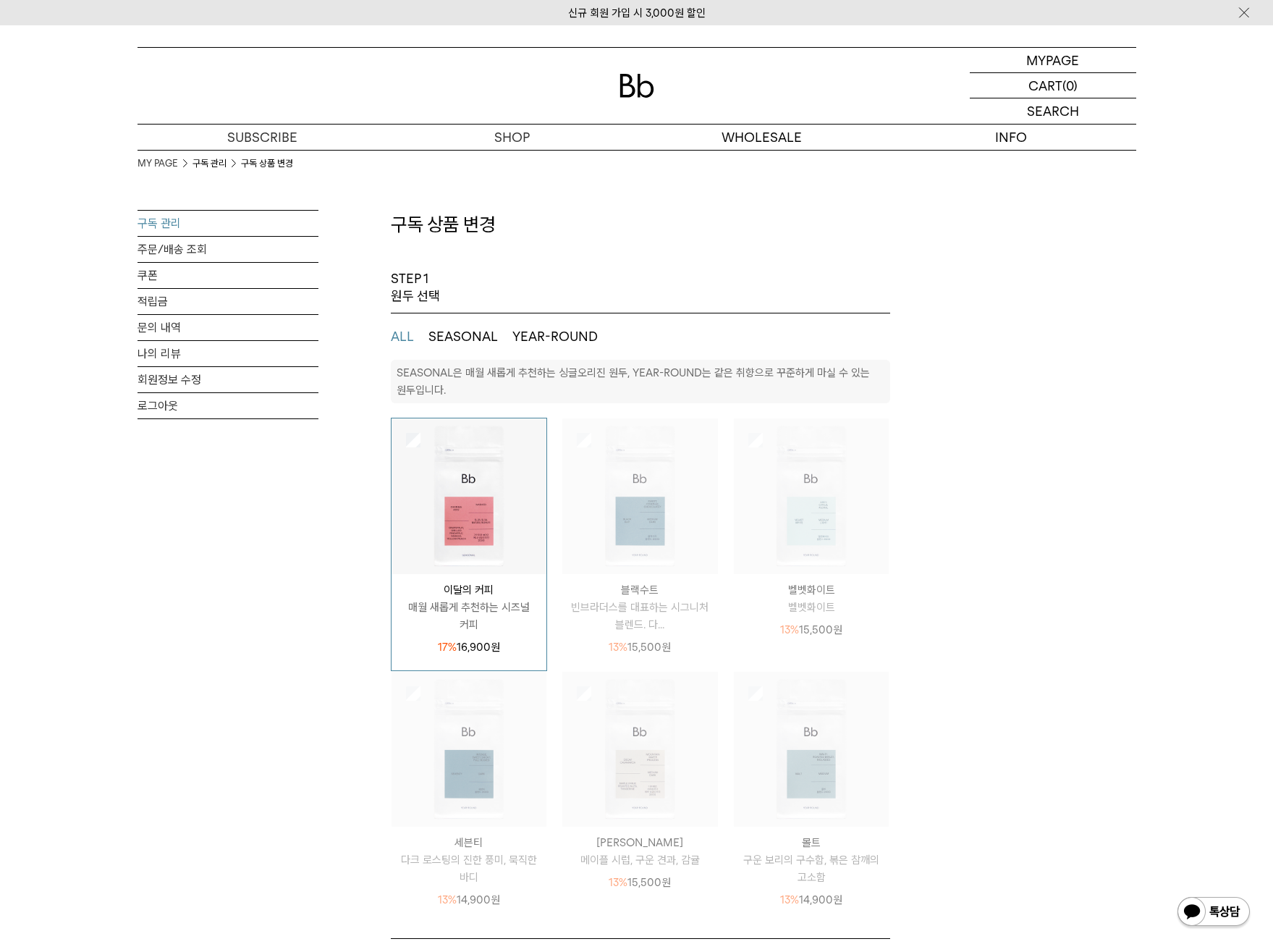
select select "**"
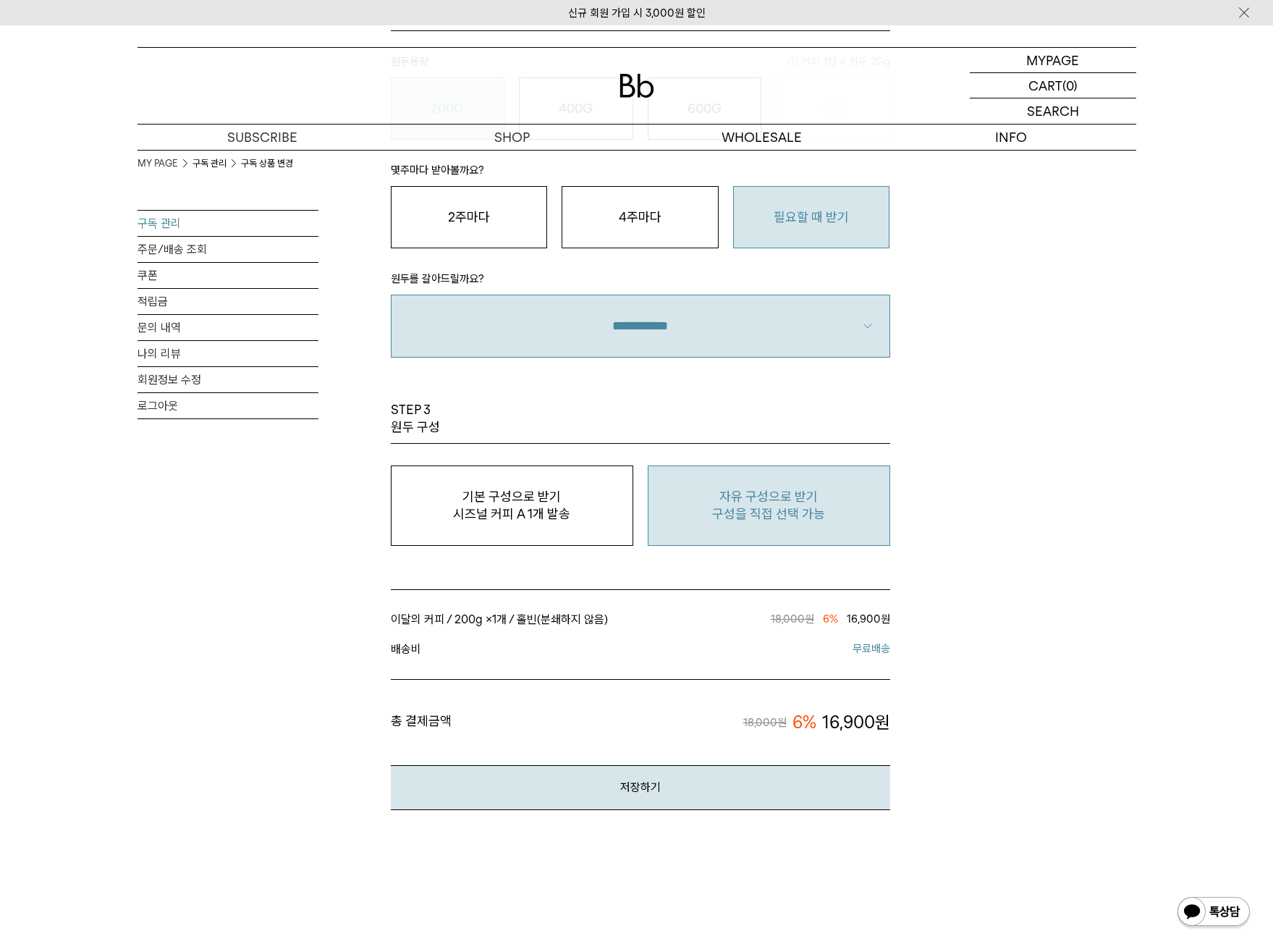
click at [163, 219] on link "구독 관리" at bounding box center [228, 223] width 181 height 25
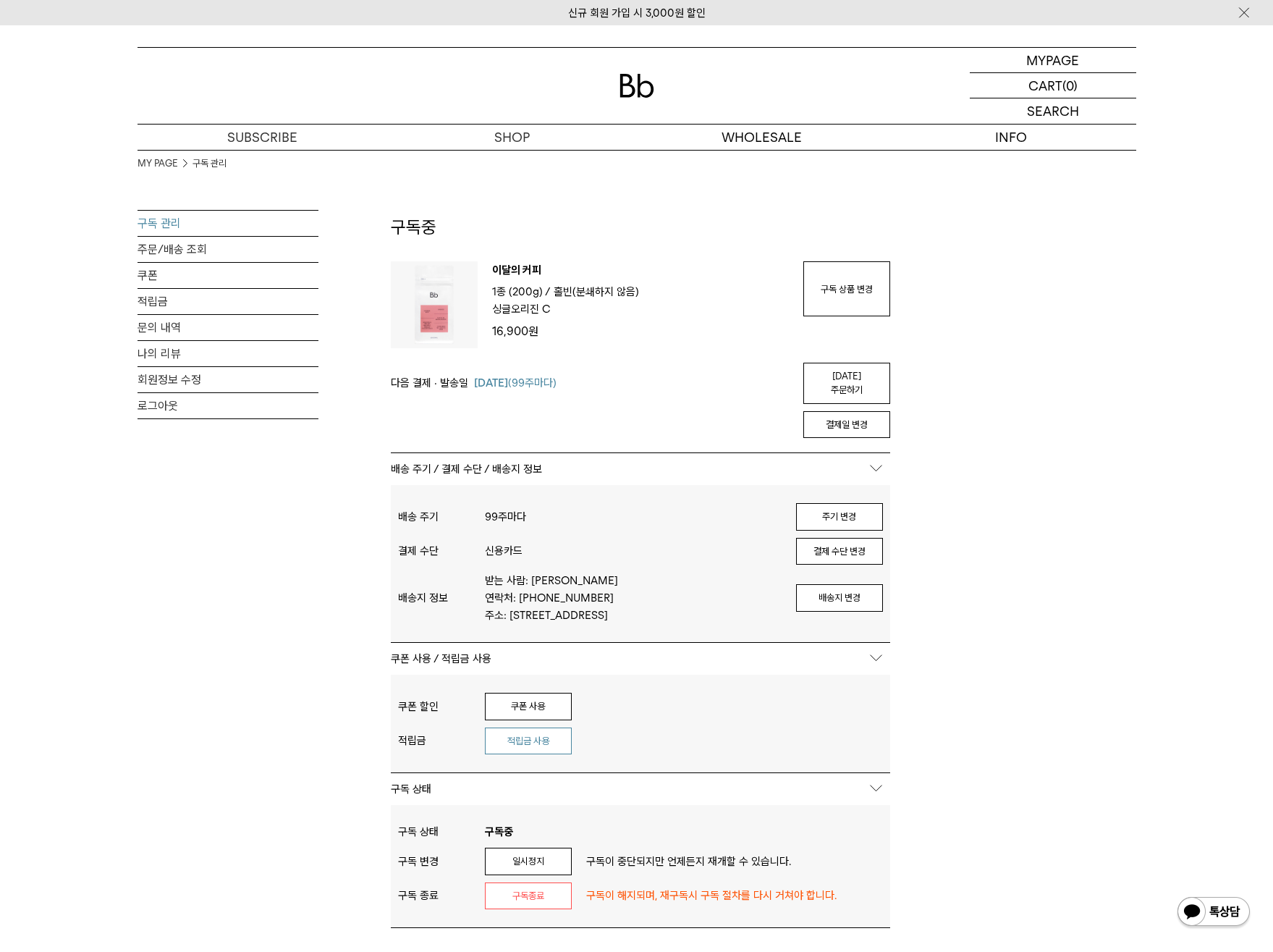
click at [551, 728] on button "적립금 사용" at bounding box center [528, 741] width 87 height 28
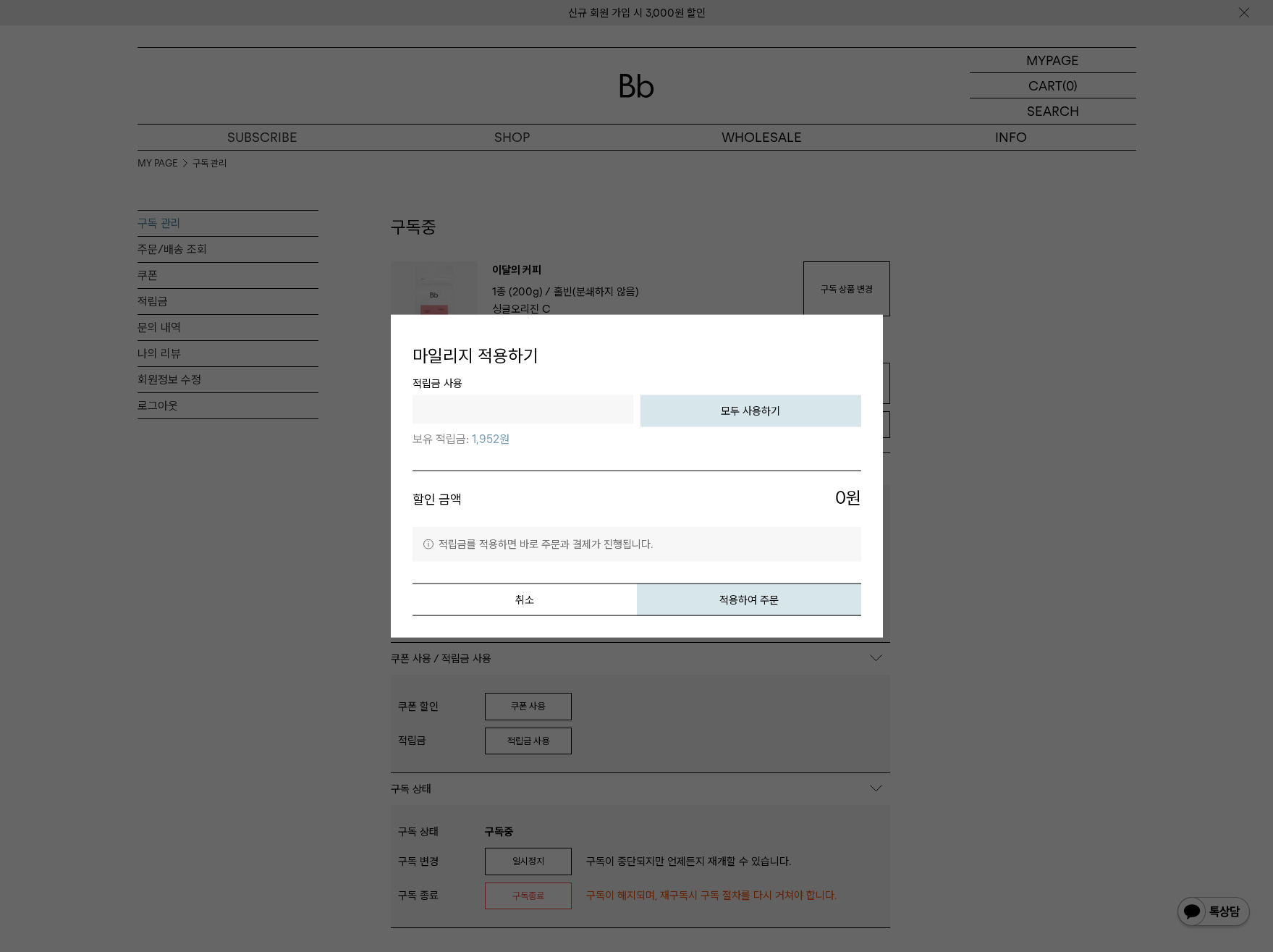
click at [757, 420] on button "모두 사용하기" at bounding box center [751, 411] width 221 height 32
type input "****"
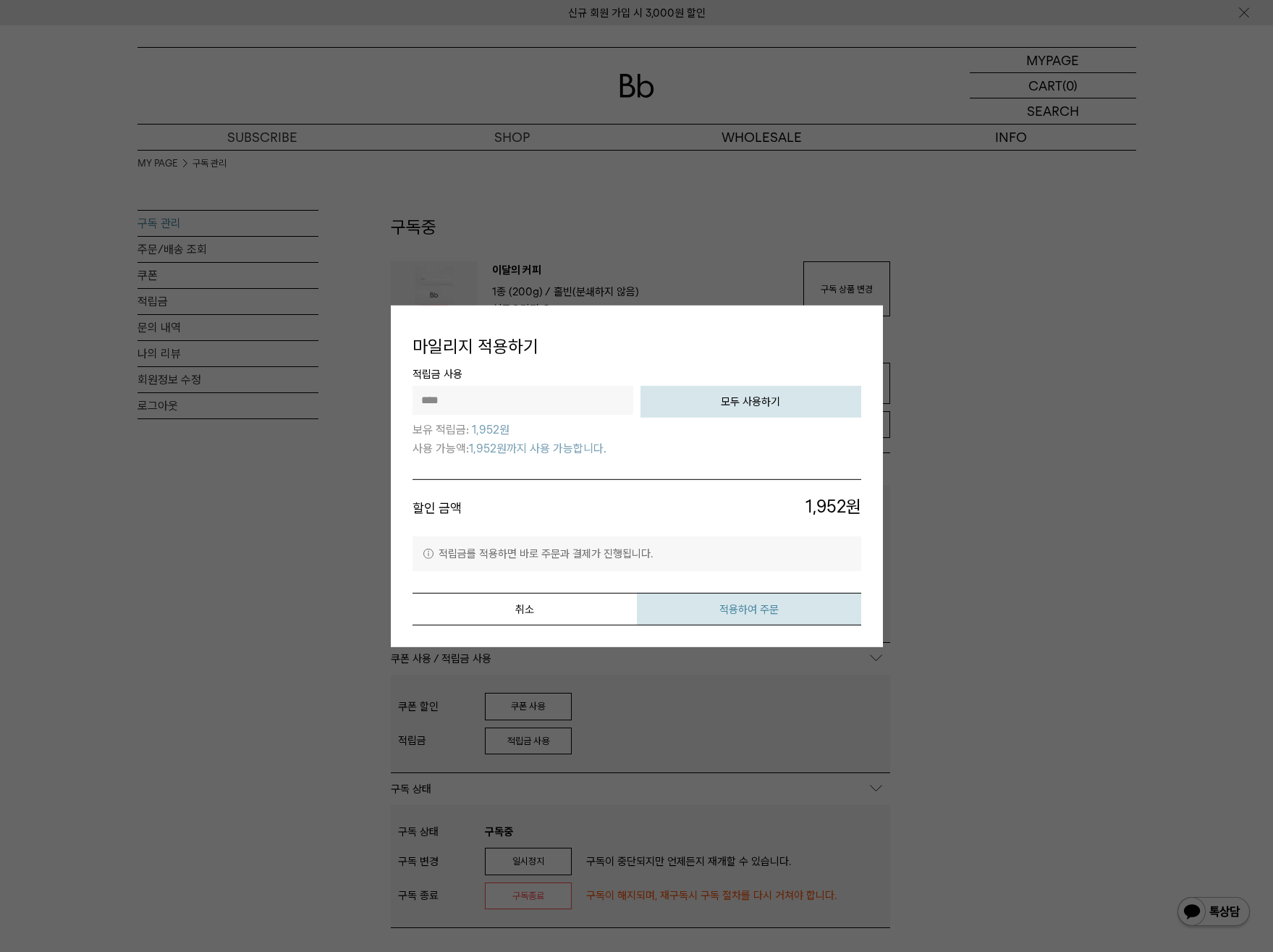
click at [787, 610] on button "적용하여 주문" at bounding box center [749, 609] width 224 height 33
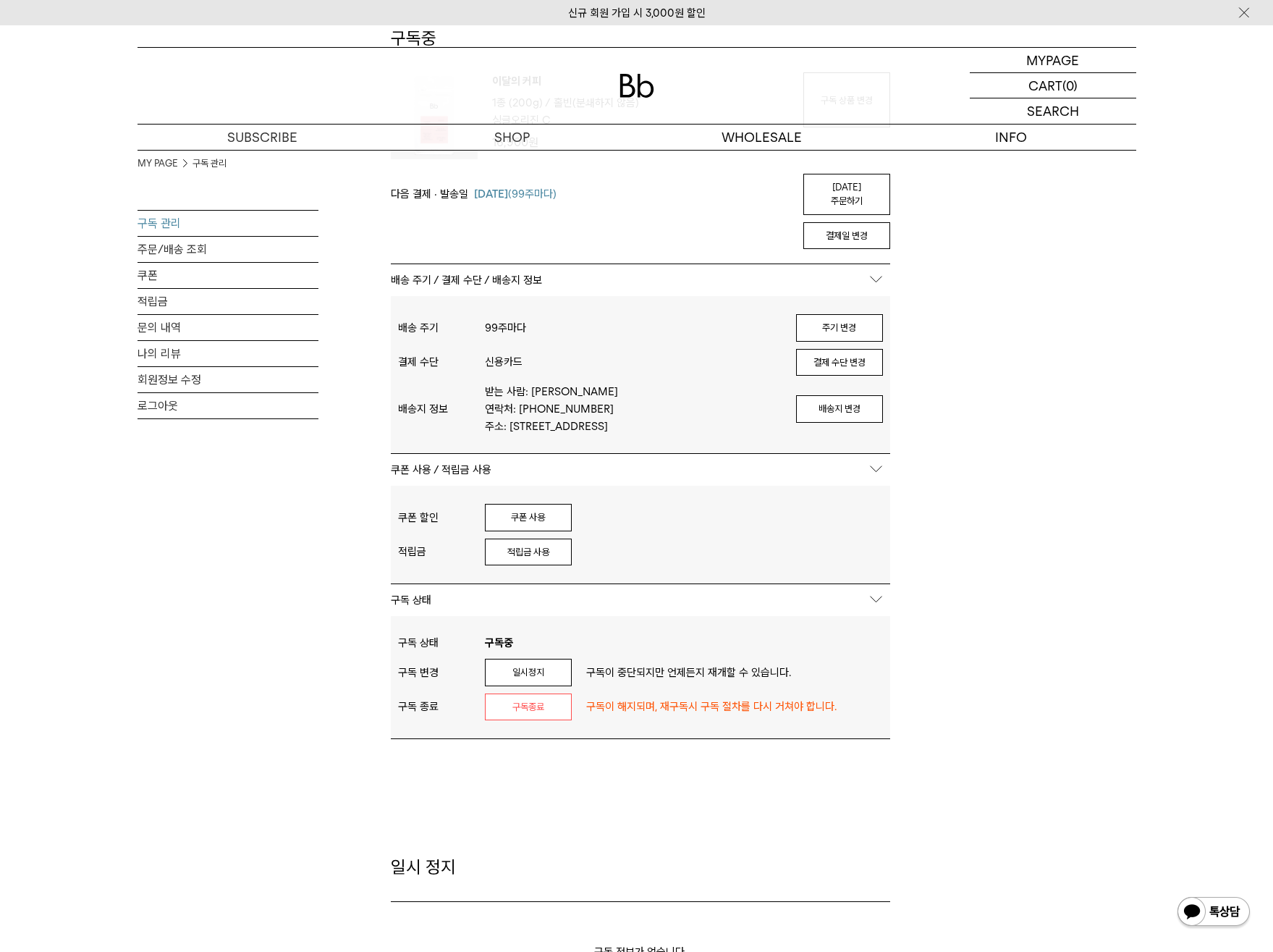
scroll to position [281, 0]
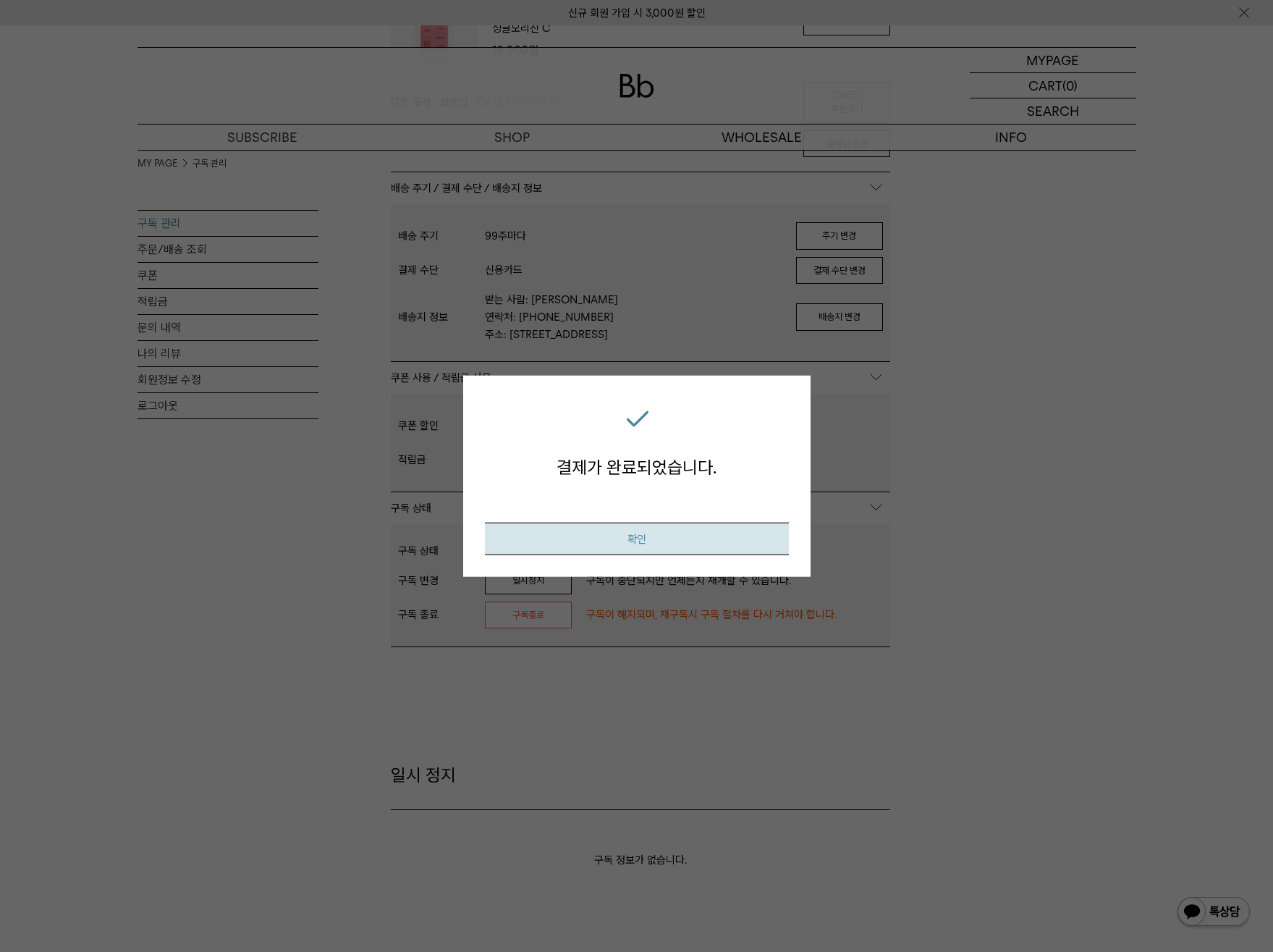
click at [724, 541] on button "확인" at bounding box center [637, 539] width 304 height 33
